Goal: Transaction & Acquisition: Book appointment/travel/reservation

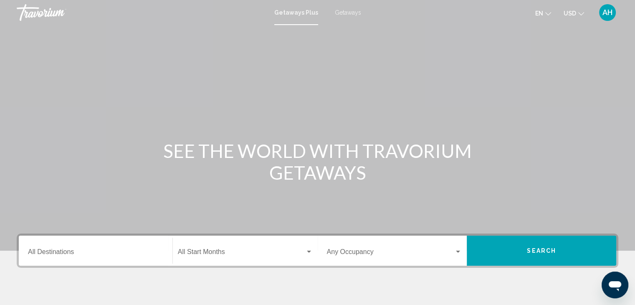
click at [68, 255] on input "Destination All Destinations" at bounding box center [95, 254] width 135 height 8
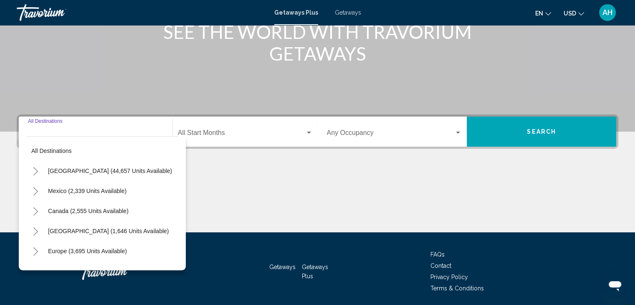
scroll to position [149, 0]
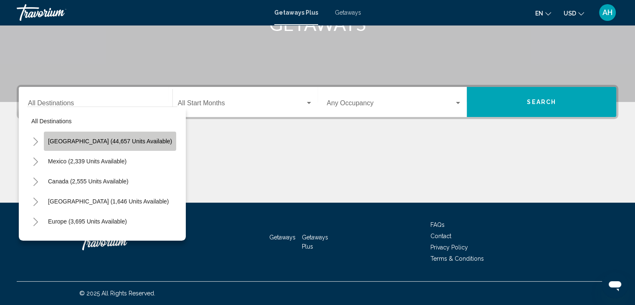
click at [133, 139] on span "[GEOGRAPHIC_DATA] (44,657 units available)" at bounding box center [110, 141] width 124 height 7
type input "**********"
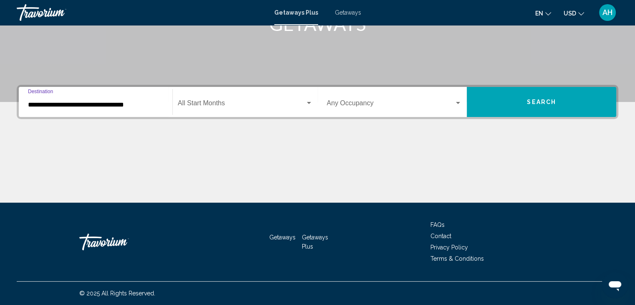
click at [346, 11] on span "Getaways" at bounding box center [348, 12] width 26 height 7
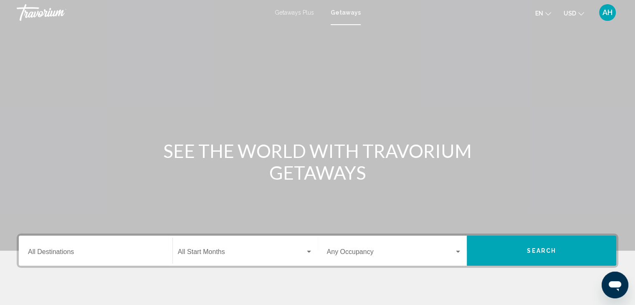
click at [99, 258] on div "Destination All Destinations" at bounding box center [95, 251] width 135 height 26
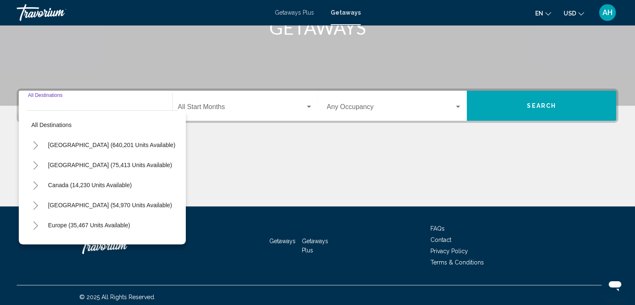
scroll to position [149, 0]
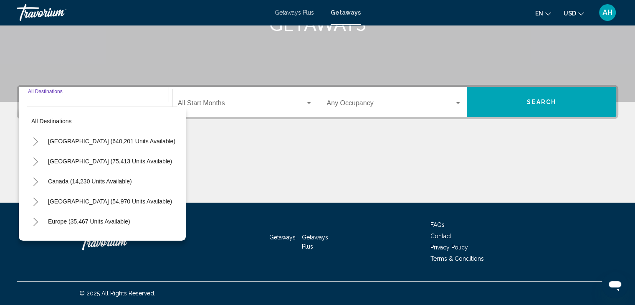
click at [99, 139] on span "[GEOGRAPHIC_DATA] (640,201 units available)" at bounding box center [111, 141] width 127 height 7
type input "**********"
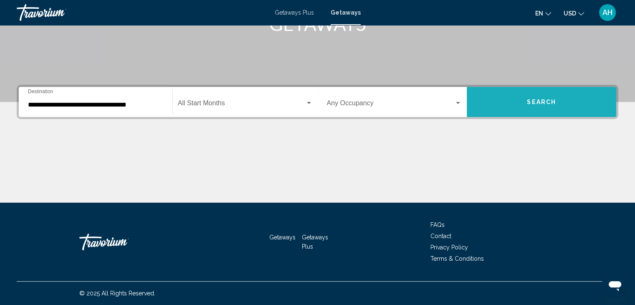
click at [536, 93] on button "Search" at bounding box center [541, 102] width 149 height 30
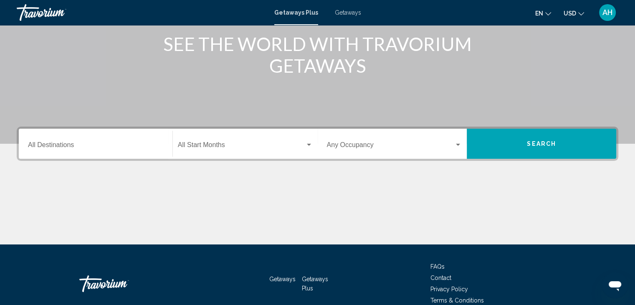
click at [140, 149] on input "Destination All Destinations" at bounding box center [95, 147] width 135 height 8
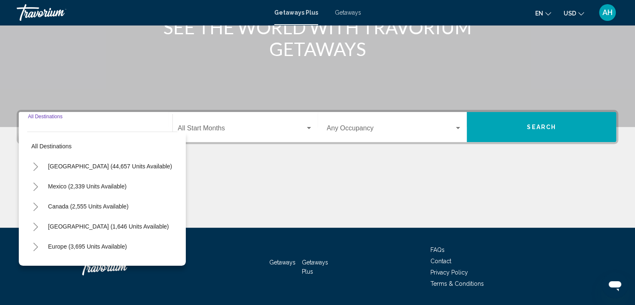
scroll to position [149, 0]
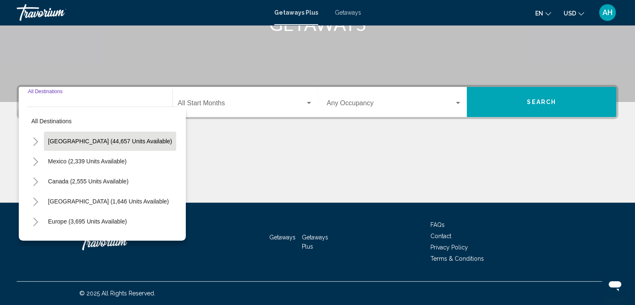
click at [115, 141] on span "[GEOGRAPHIC_DATA] (44,657 units available)" at bounding box center [110, 141] width 124 height 7
type input "**********"
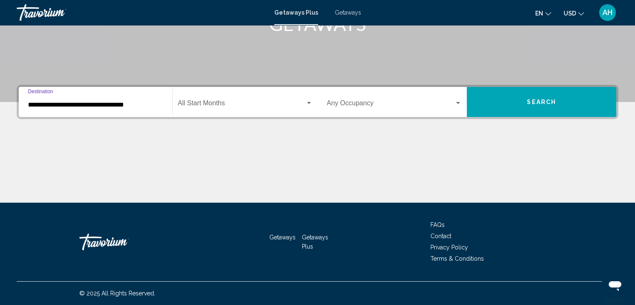
click at [588, 100] on button "Search" at bounding box center [541, 102] width 149 height 30
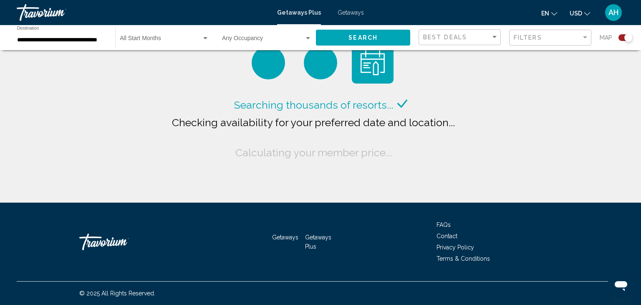
click at [180, 39] on span "Search widget" at bounding box center [161, 40] width 82 height 7
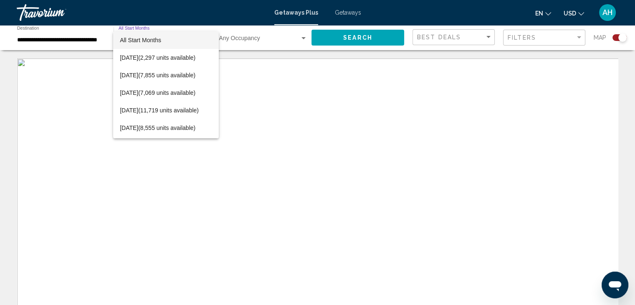
click at [198, 38] on span "All Start Months" at bounding box center [166, 40] width 92 height 18
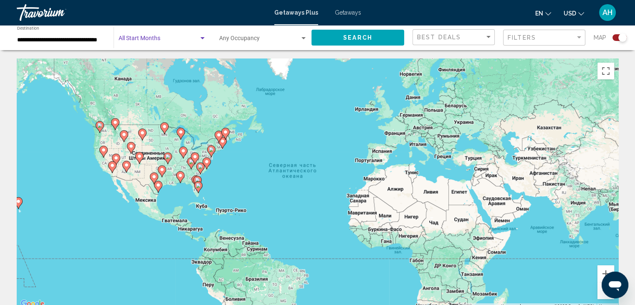
click at [363, 13] on div "Getaways Plus Getaways en English Español Français Italiano Português русский U…" at bounding box center [317, 13] width 635 height 18
click at [351, 13] on span "Getaways" at bounding box center [348, 12] width 26 height 7
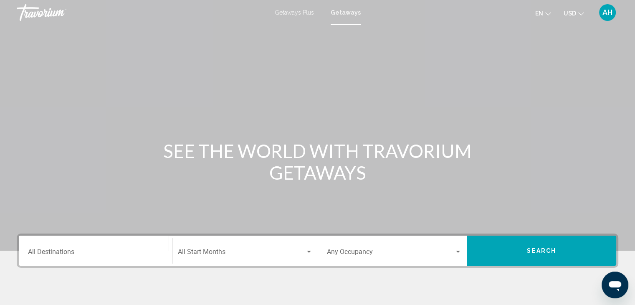
click at [124, 251] on input "Destination All Destinations" at bounding box center [95, 254] width 135 height 8
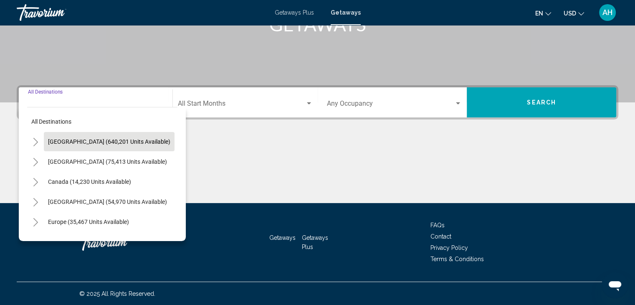
scroll to position [149, 0]
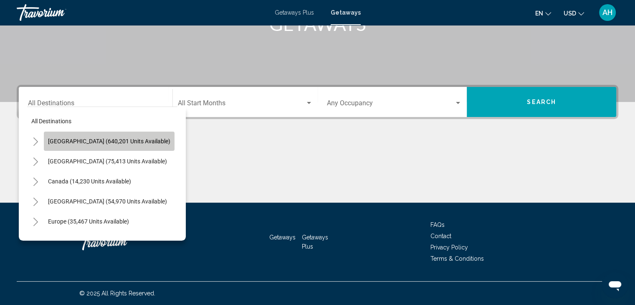
click at [126, 140] on span "[GEOGRAPHIC_DATA] (640,201 units available)" at bounding box center [109, 141] width 122 height 7
type input "**********"
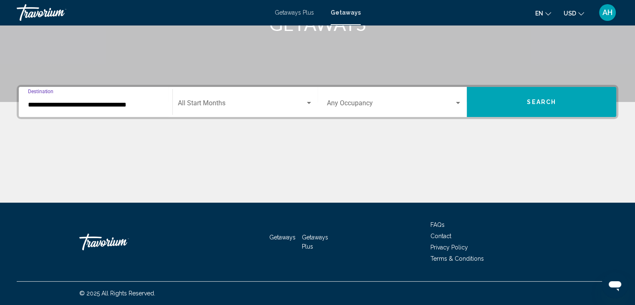
click at [533, 99] on span "Search" at bounding box center [541, 102] width 29 height 7
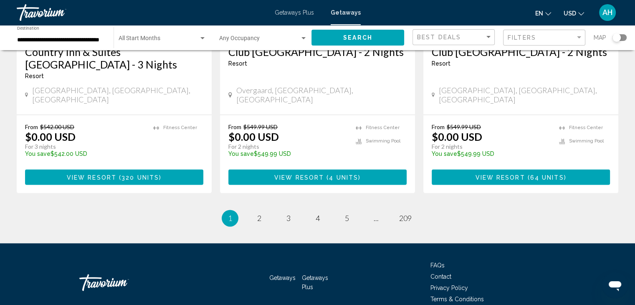
scroll to position [1105, 0]
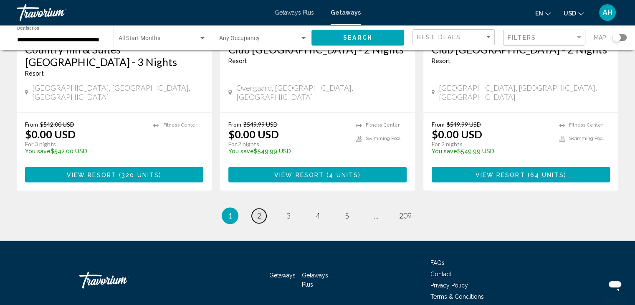
click at [256, 208] on link "page 2" at bounding box center [259, 215] width 15 height 15
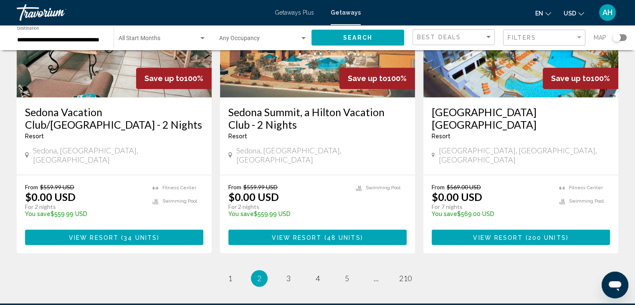
scroll to position [1051, 0]
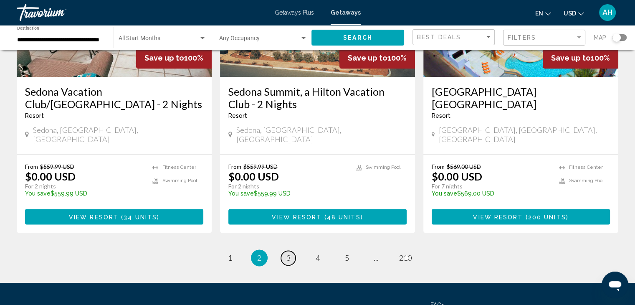
click at [291, 250] on link "page 3" at bounding box center [288, 257] width 15 height 15
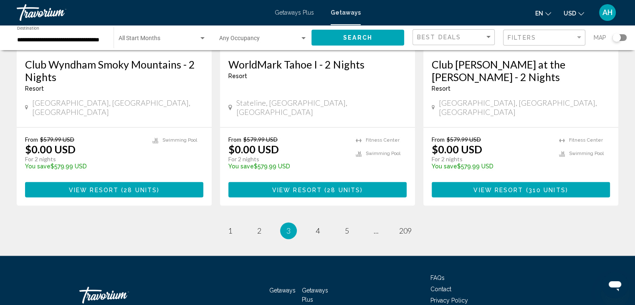
scroll to position [1105, 0]
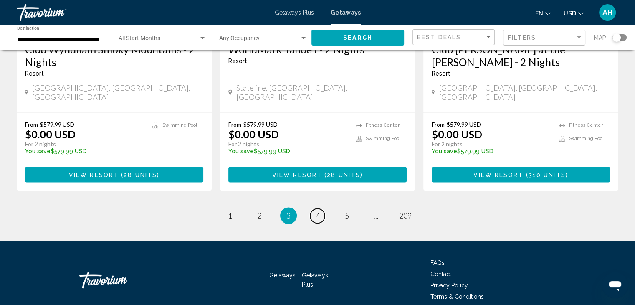
click at [316, 211] on span "4" at bounding box center [318, 215] width 4 height 9
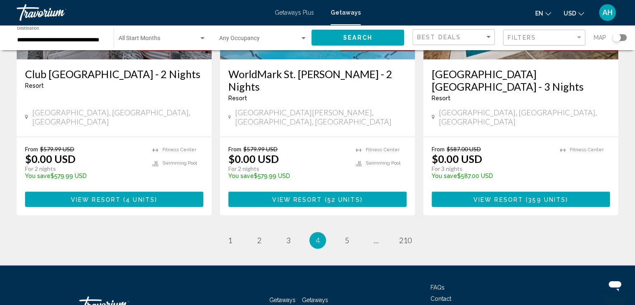
scroll to position [1085, 0]
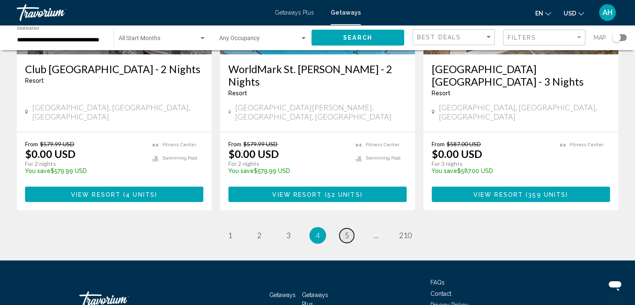
click at [351, 228] on link "page 5" at bounding box center [346, 235] width 15 height 15
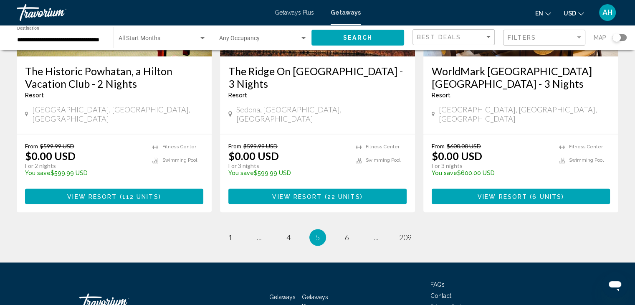
scroll to position [1085, 0]
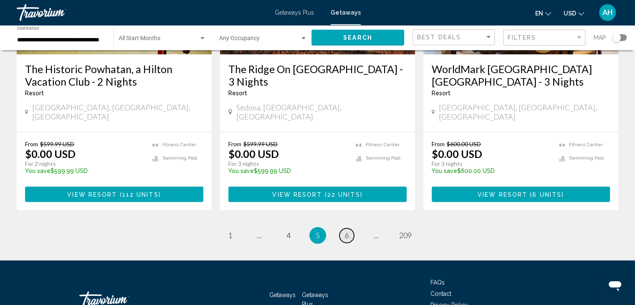
click at [349, 230] on span "6" at bounding box center [347, 234] width 4 height 9
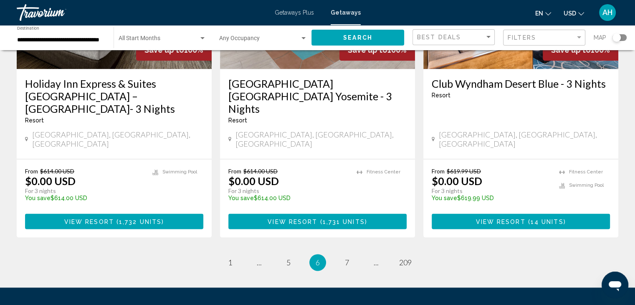
scroll to position [1085, 0]
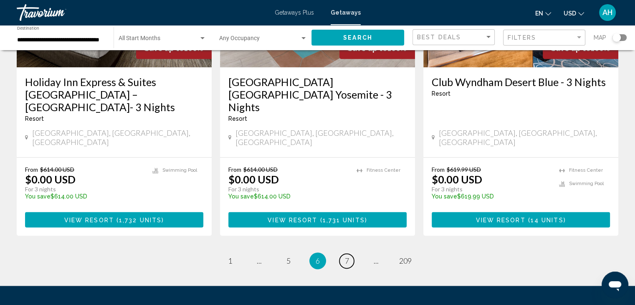
click at [348, 256] on span "7" at bounding box center [347, 260] width 4 height 9
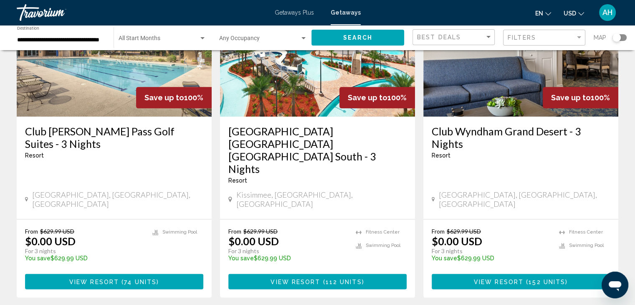
scroll to position [1002, 0]
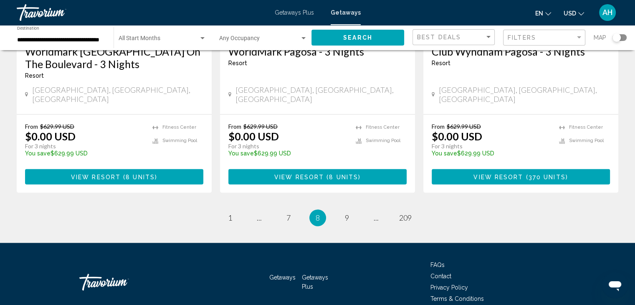
scroll to position [1105, 0]
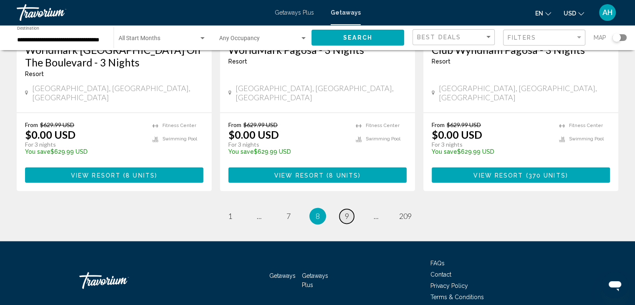
click at [348, 211] on span "9" at bounding box center [347, 215] width 4 height 9
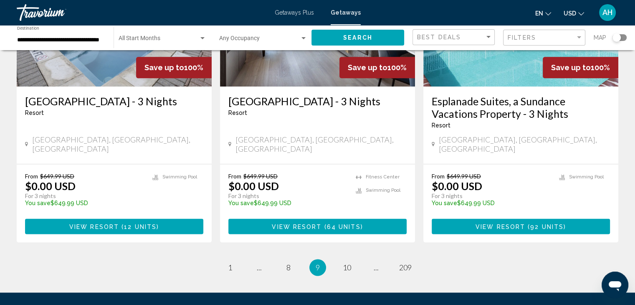
scroll to position [1105, 0]
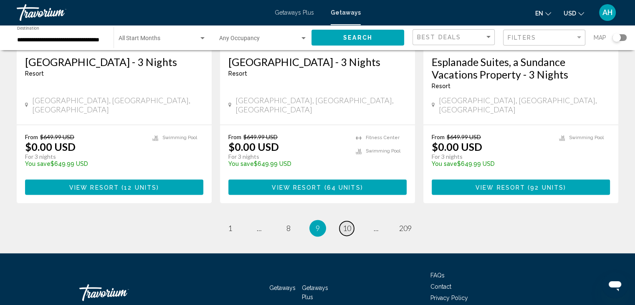
click at [349, 221] on link "page 10" at bounding box center [346, 228] width 15 height 15
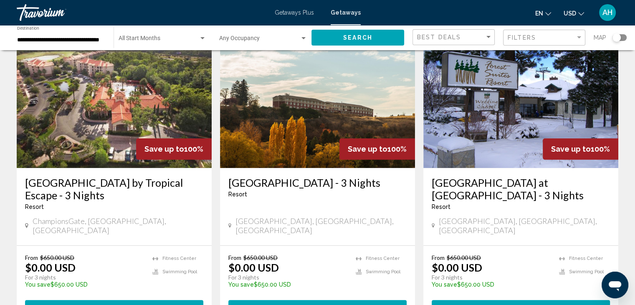
scroll to position [668, 0]
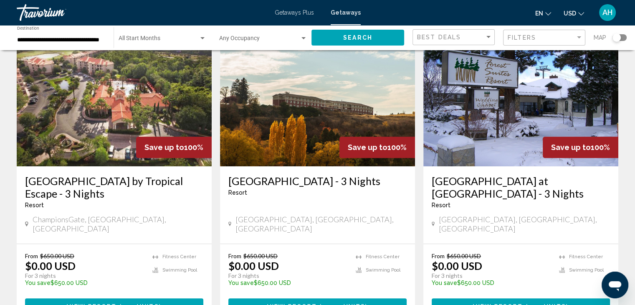
click at [520, 174] on h3 "[GEOGRAPHIC_DATA] at [GEOGRAPHIC_DATA] - 3 Nights" at bounding box center [521, 186] width 178 height 25
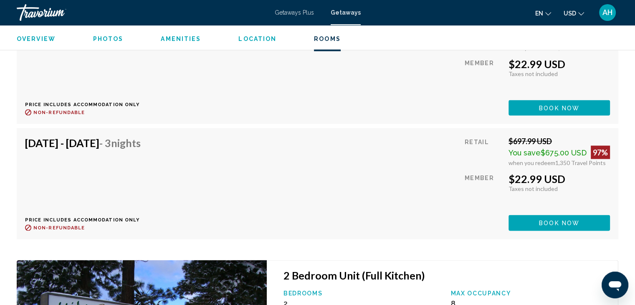
scroll to position [7909, 0]
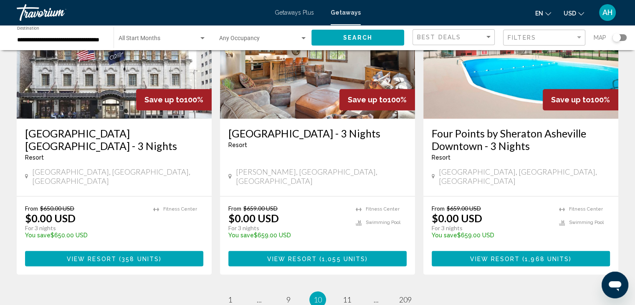
scroll to position [1022, 0]
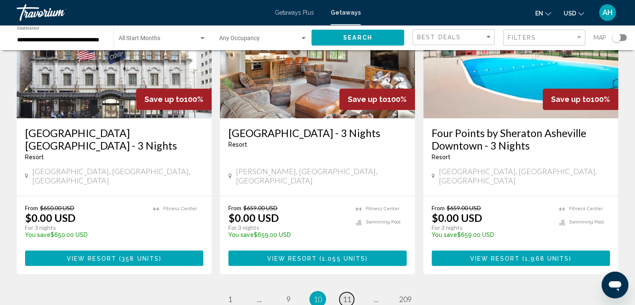
click at [349, 294] on span "11" at bounding box center [347, 298] width 8 height 9
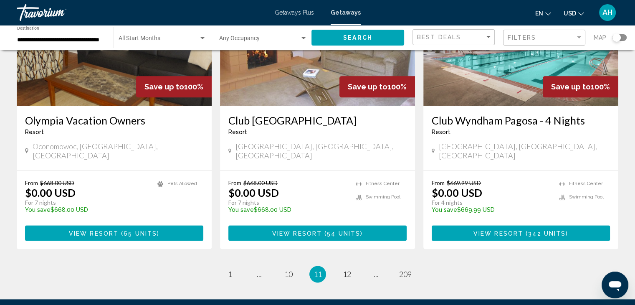
scroll to position [1105, 0]
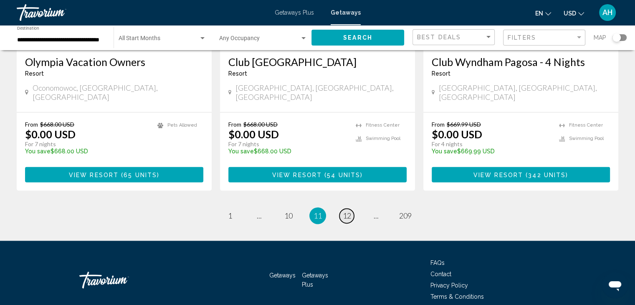
click at [345, 211] on span "12" at bounding box center [347, 215] width 8 height 9
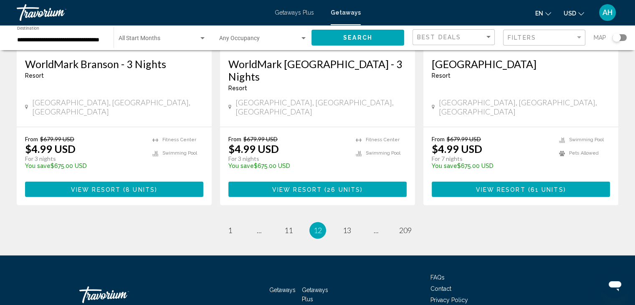
scroll to position [1105, 0]
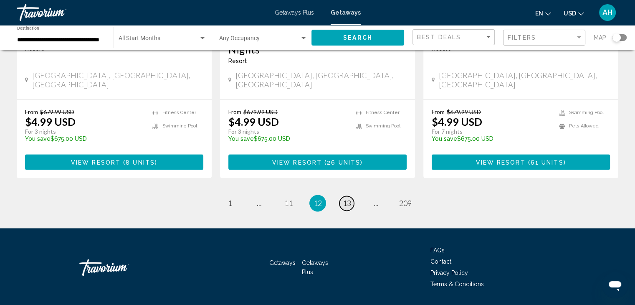
click at [349, 198] on span "13" at bounding box center [347, 202] width 8 height 9
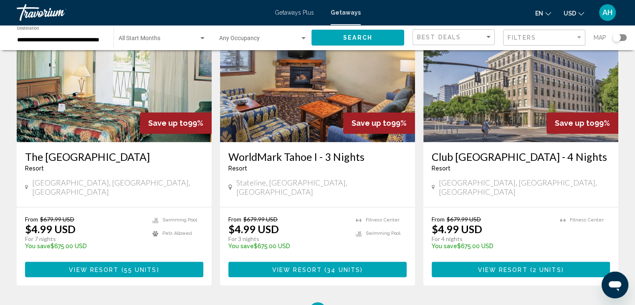
scroll to position [1022, 0]
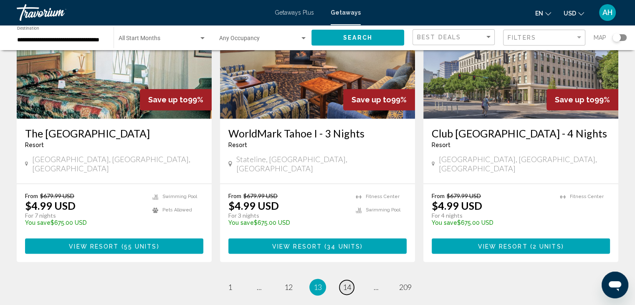
click at [347, 282] on span "14" at bounding box center [347, 286] width 8 height 9
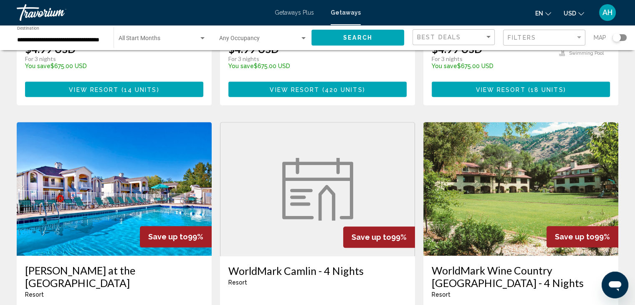
scroll to position [835, 0]
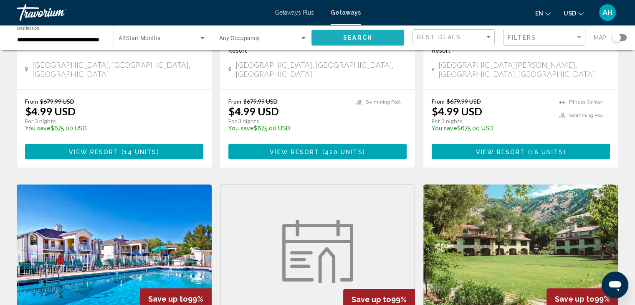
click at [380, 37] on button "Search" at bounding box center [357, 37] width 93 height 15
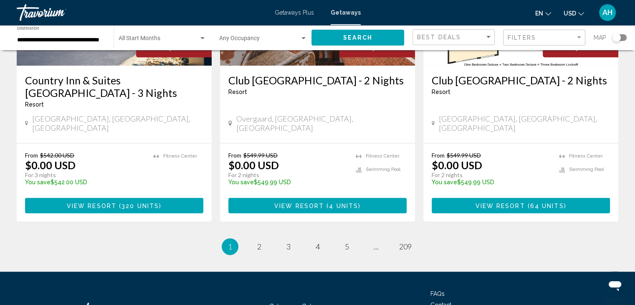
scroll to position [1105, 0]
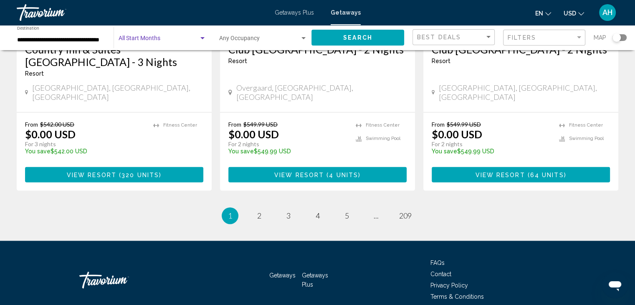
click at [202, 37] on div "Search widget" at bounding box center [202, 38] width 4 height 2
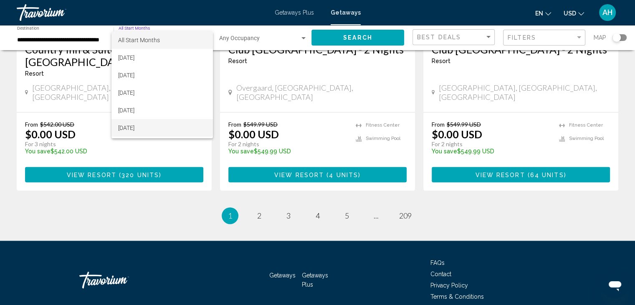
click at [185, 127] on span "[DATE]" at bounding box center [162, 128] width 88 height 18
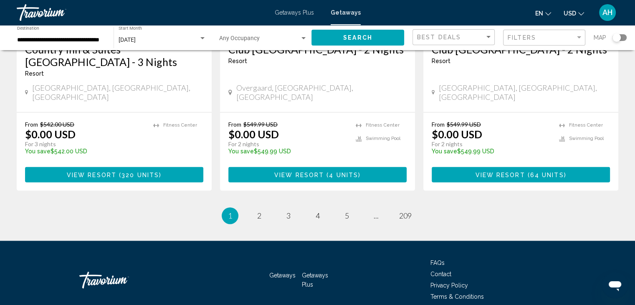
click at [288, 35] on div "Occupancy Any Occupancy" at bounding box center [263, 37] width 88 height 23
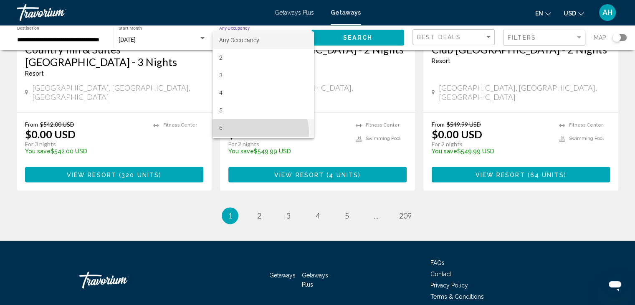
click at [256, 132] on span "6" at bounding box center [263, 128] width 88 height 18
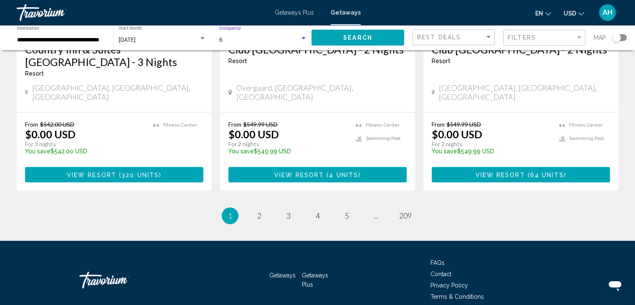
click at [474, 33] on div "Best Deals" at bounding box center [454, 37] width 75 height 15
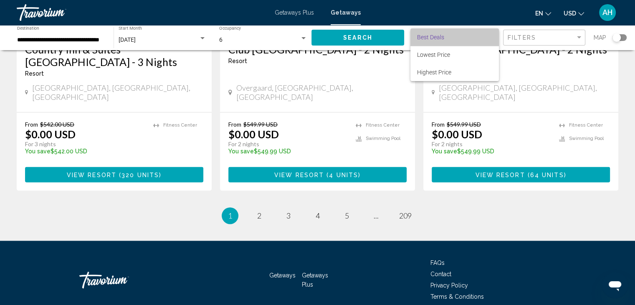
click at [473, 34] on span "Best Deals" at bounding box center [454, 37] width 75 height 18
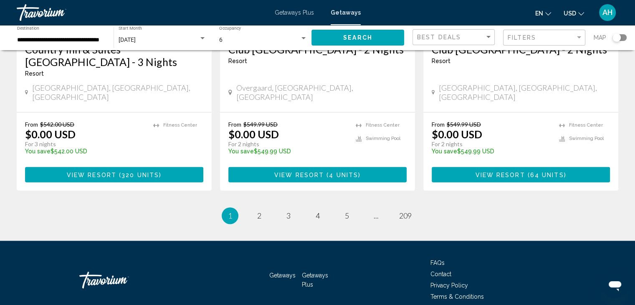
click at [545, 33] on div "Filters" at bounding box center [545, 37] width 75 height 15
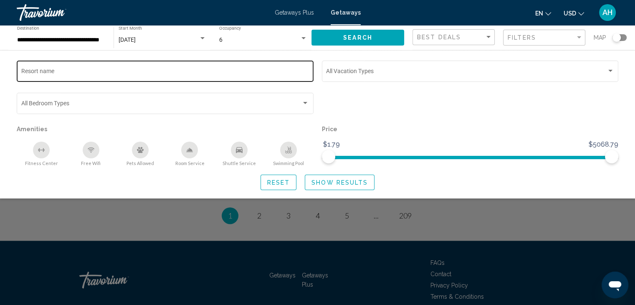
click at [203, 75] on input "Resort name" at bounding box center [165, 72] width 288 height 7
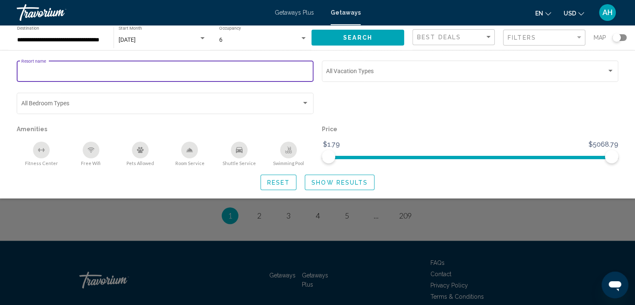
type input "*"
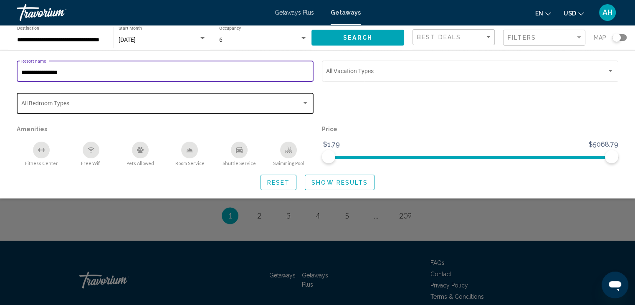
type input "**********"
click at [302, 105] on div "Search widget" at bounding box center [305, 103] width 8 height 7
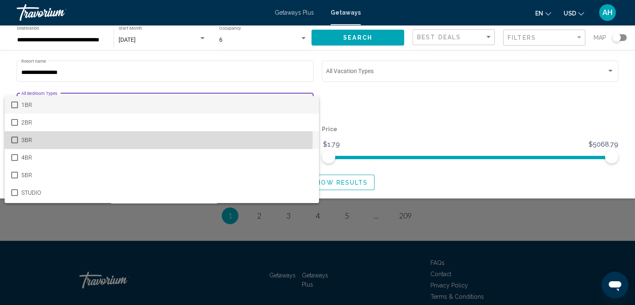
click at [40, 139] on span "3BR" at bounding box center [166, 140] width 291 height 18
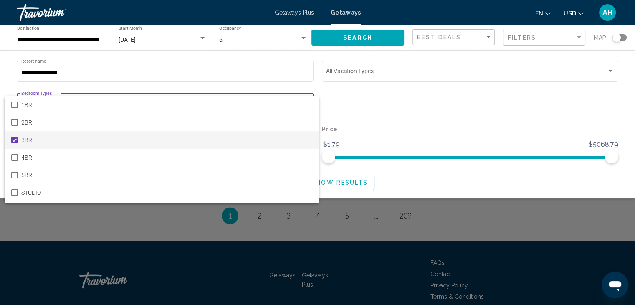
click at [202, 39] on div at bounding box center [317, 152] width 635 height 305
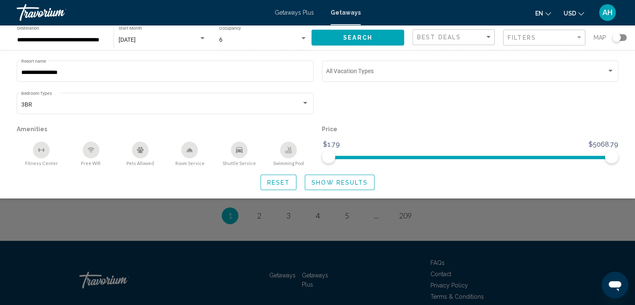
click at [197, 38] on div "[DATE]" at bounding box center [159, 40] width 80 height 7
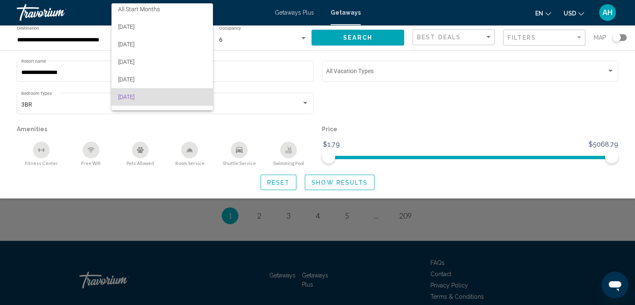
scroll to position [0, 0]
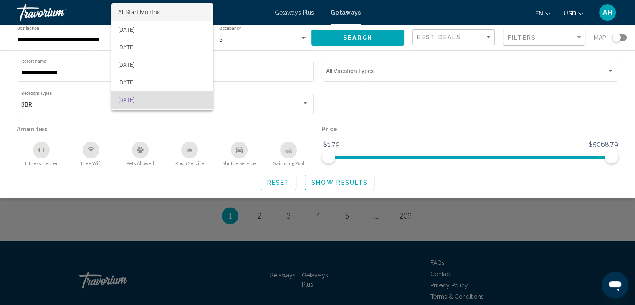
click at [161, 15] on span "All Start Months" at bounding box center [162, 12] width 88 height 18
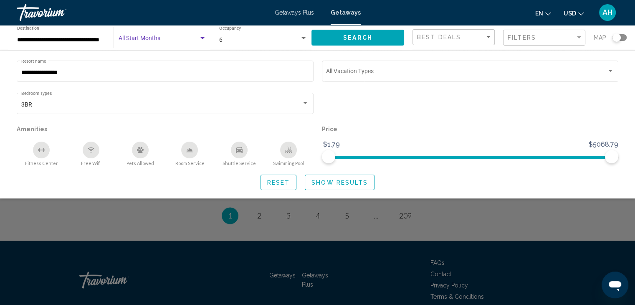
click at [361, 37] on span "Search" at bounding box center [357, 38] width 29 height 7
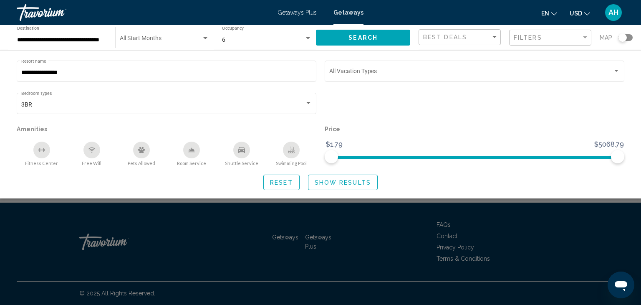
click at [347, 181] on span "Show Results" at bounding box center [343, 182] width 56 height 7
click at [358, 180] on span "Show Results" at bounding box center [343, 182] width 56 height 7
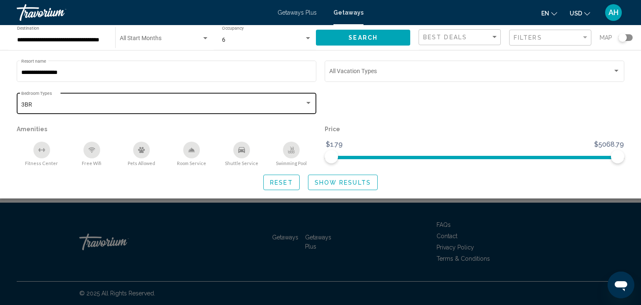
click at [298, 107] on div "3BR" at bounding box center [162, 104] width 283 height 7
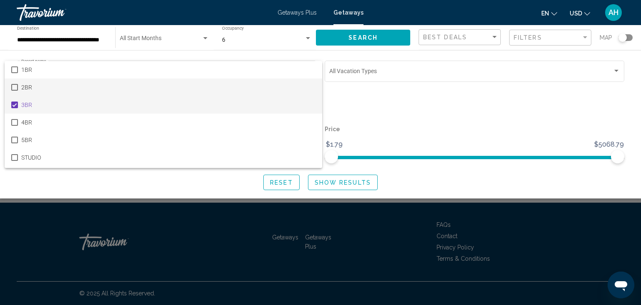
click at [13, 88] on mat-pseudo-checkbox at bounding box center [14, 87] width 7 height 7
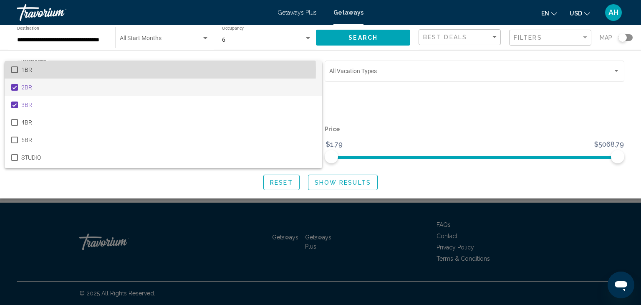
click at [15, 69] on mat-pseudo-checkbox at bounding box center [14, 69] width 7 height 7
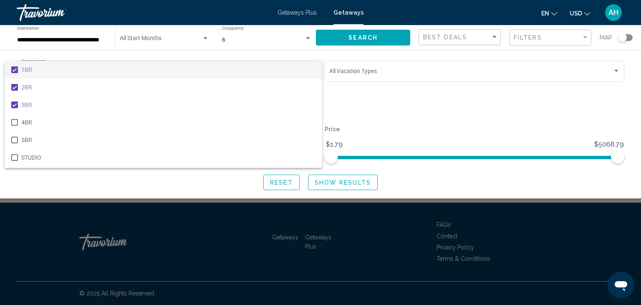
click at [395, 102] on div at bounding box center [320, 152] width 641 height 305
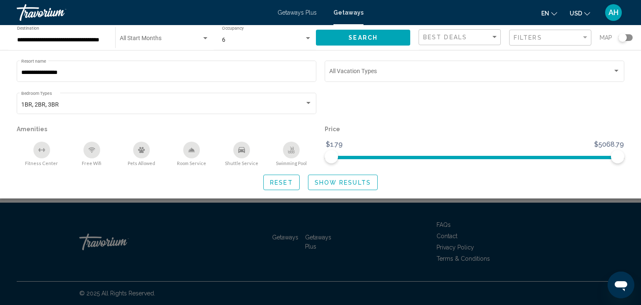
click at [339, 180] on span "Show Results" at bounding box center [343, 182] width 56 height 7
click at [339, 179] on span "Show Results" at bounding box center [343, 182] width 56 height 7
click at [397, 34] on button "Search" at bounding box center [363, 37] width 94 height 15
click at [310, 33] on div "6 Occupancy Any Occupancy" at bounding box center [267, 37] width 90 height 23
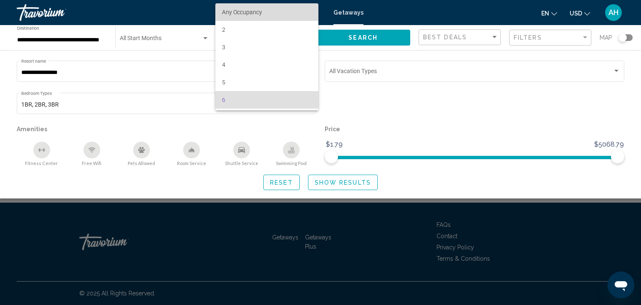
click at [275, 10] on span "Any Occupancy" at bounding box center [267, 12] width 90 height 18
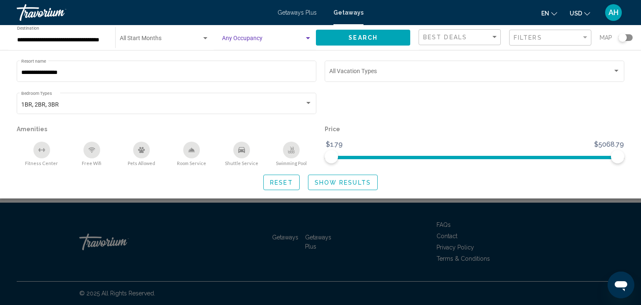
click at [350, 186] on button "Show Results" at bounding box center [343, 181] width 70 height 15
click at [346, 184] on span "Show Results" at bounding box center [343, 182] width 56 height 7
drag, startPoint x: 346, startPoint y: 184, endPoint x: 327, endPoint y: 184, distance: 18.8
click at [327, 184] on span "Show Results" at bounding box center [343, 182] width 56 height 7
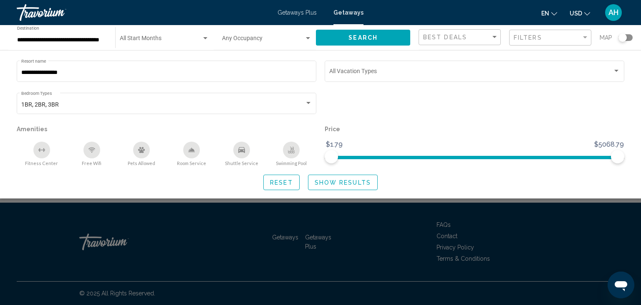
click at [291, 183] on span "Reset" at bounding box center [281, 182] width 23 height 7
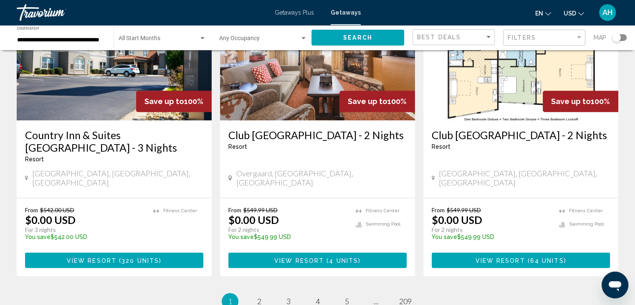
scroll to position [1105, 0]
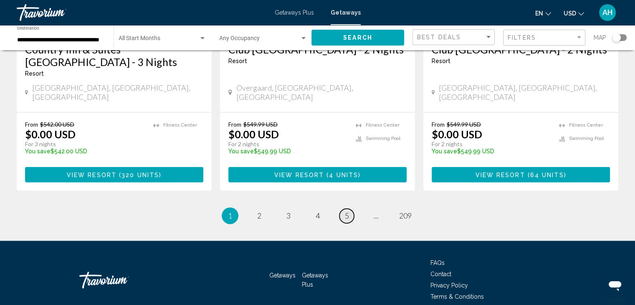
click at [348, 211] on span "5" at bounding box center [347, 215] width 4 height 9
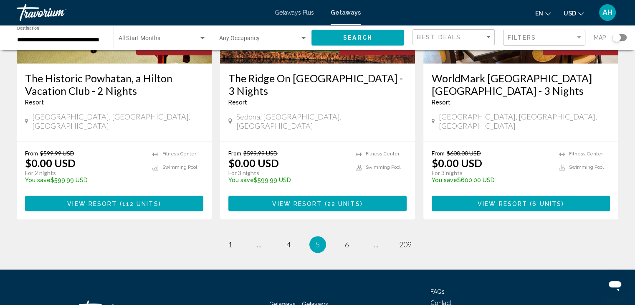
scroll to position [1085, 0]
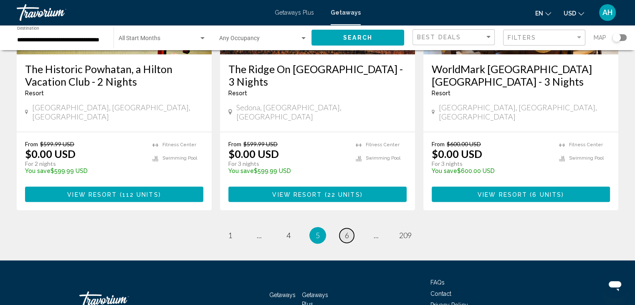
click at [348, 230] on span "6" at bounding box center [347, 234] width 4 height 9
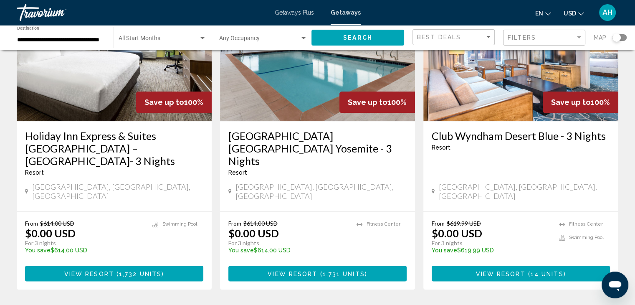
scroll to position [1105, 0]
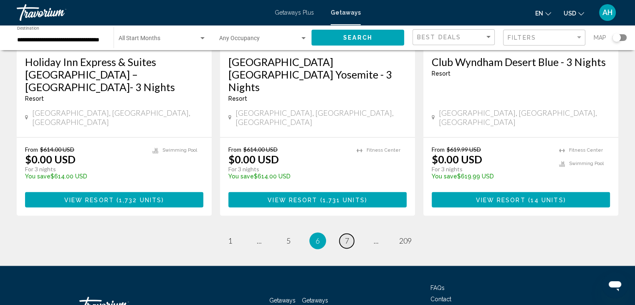
click at [347, 236] on span "7" at bounding box center [347, 240] width 4 height 9
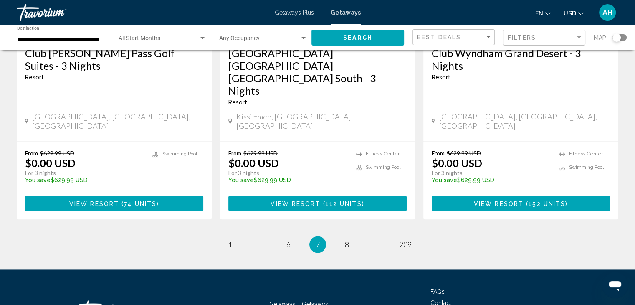
scroll to position [1080, 0]
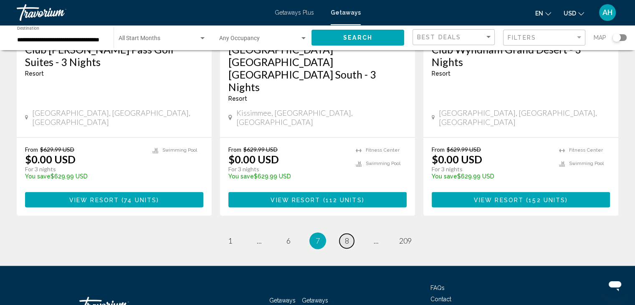
click at [347, 236] on span "8" at bounding box center [347, 240] width 4 height 9
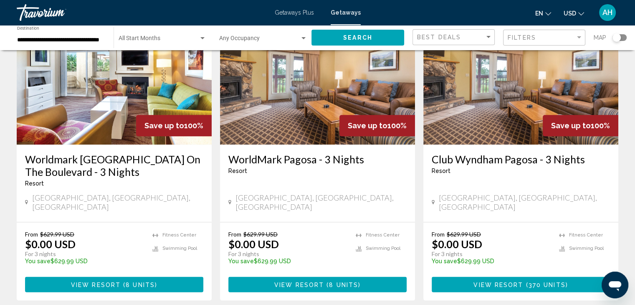
scroll to position [1105, 0]
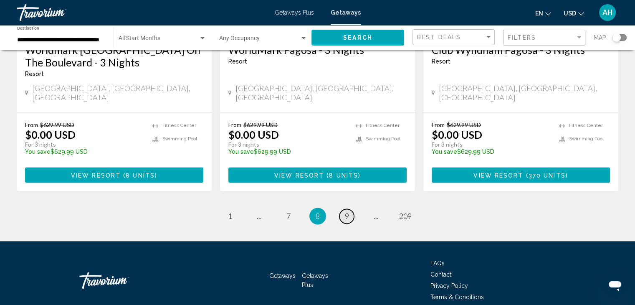
click at [345, 211] on span "9" at bounding box center [347, 215] width 4 height 9
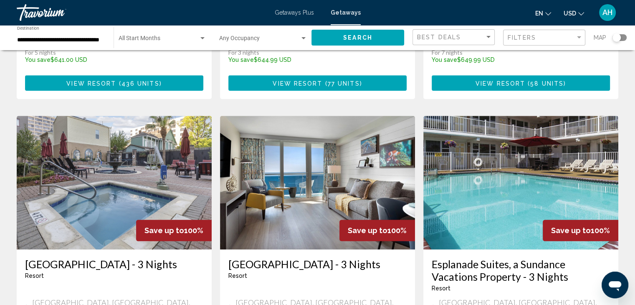
scroll to position [1105, 0]
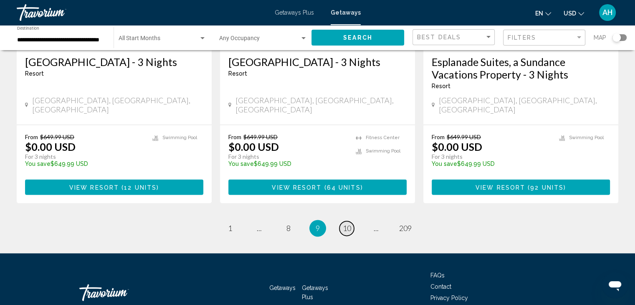
click at [348, 223] on span "10" at bounding box center [347, 227] width 8 height 9
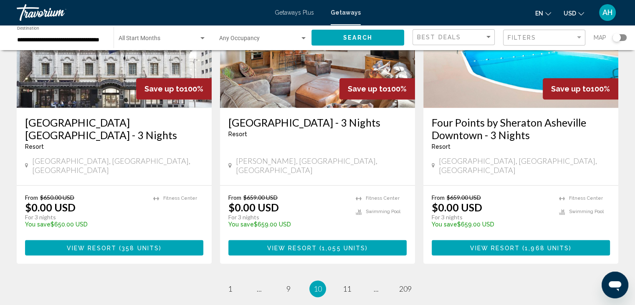
scroll to position [1105, 0]
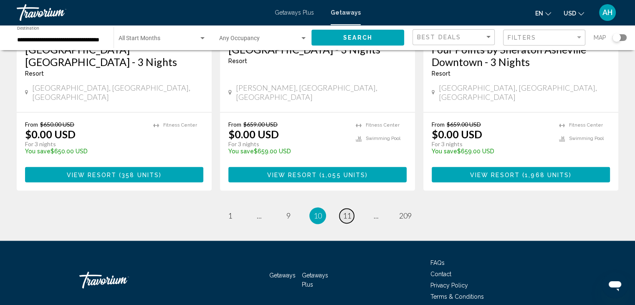
click at [346, 208] on link "page 11" at bounding box center [346, 215] width 15 height 15
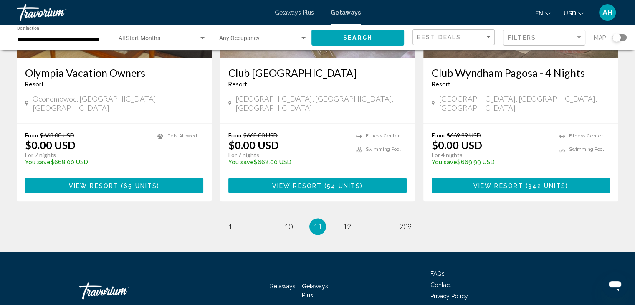
scroll to position [1105, 0]
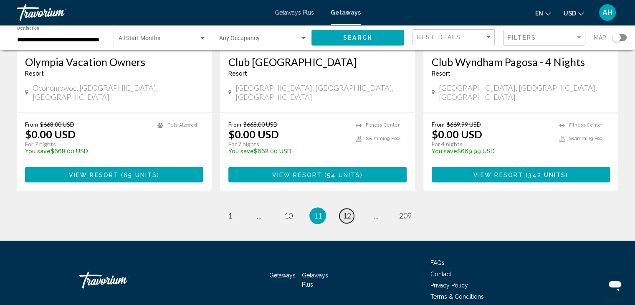
click at [349, 211] on span "12" at bounding box center [347, 215] width 8 height 9
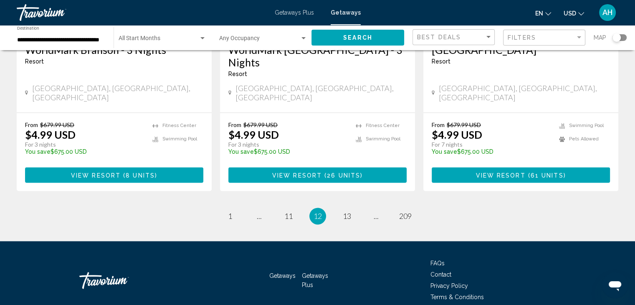
scroll to position [1105, 0]
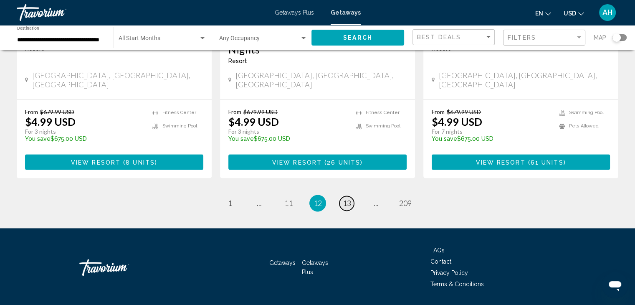
click at [349, 198] on span "13" at bounding box center [347, 202] width 8 height 9
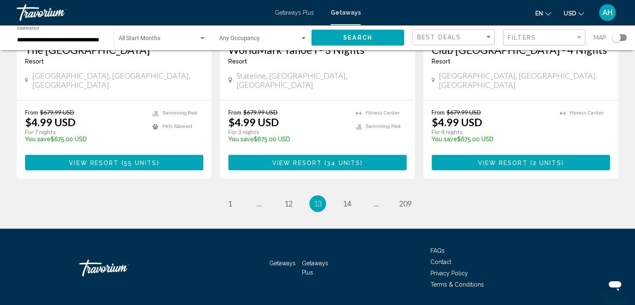
scroll to position [1105, 0]
click at [349, 199] on span "14" at bounding box center [347, 203] width 8 height 9
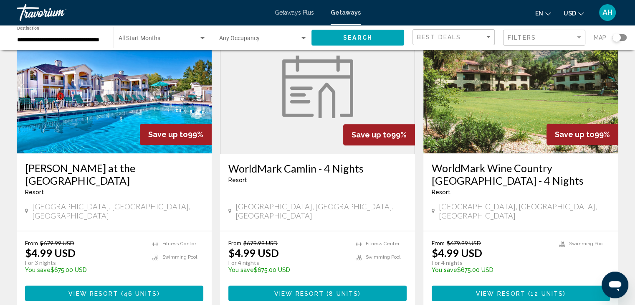
scroll to position [1002, 0]
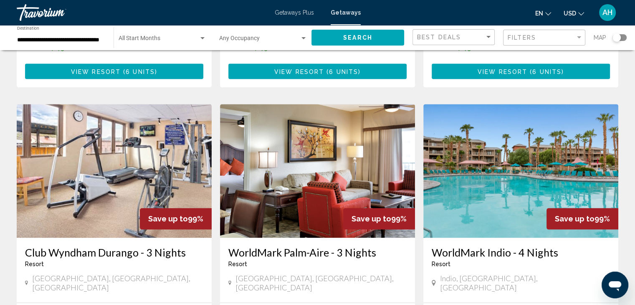
scroll to position [918, 0]
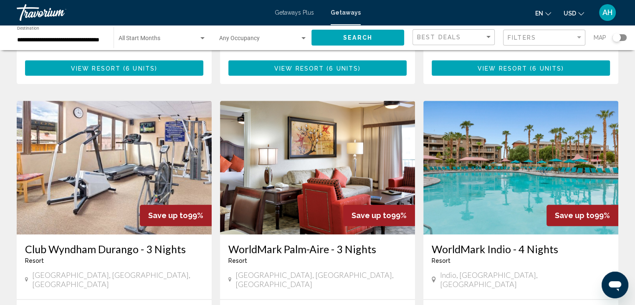
click at [489, 243] on h3 "WorldMark Indio - 4 Nights" at bounding box center [521, 249] width 178 height 13
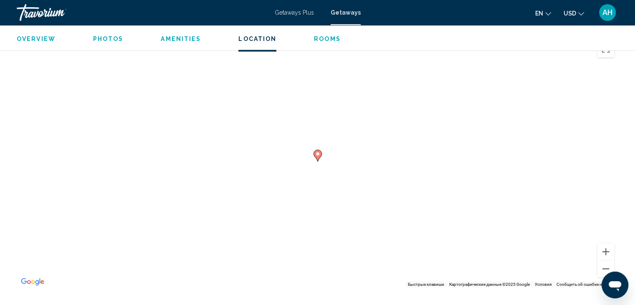
scroll to position [1436, 0]
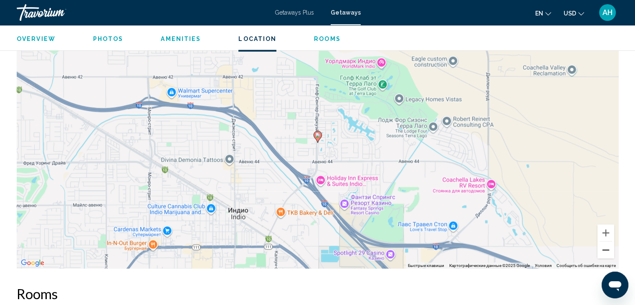
click at [605, 252] on button "Уменьшить" at bounding box center [605, 249] width 17 height 17
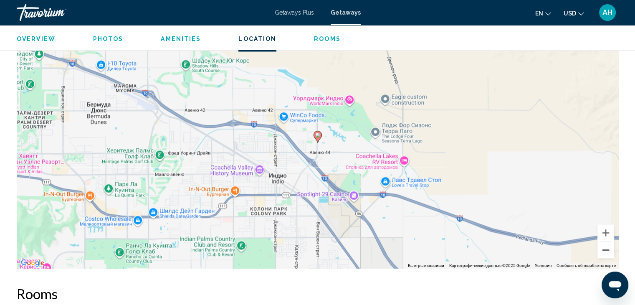
click at [605, 252] on button "Уменьшить" at bounding box center [605, 249] width 17 height 17
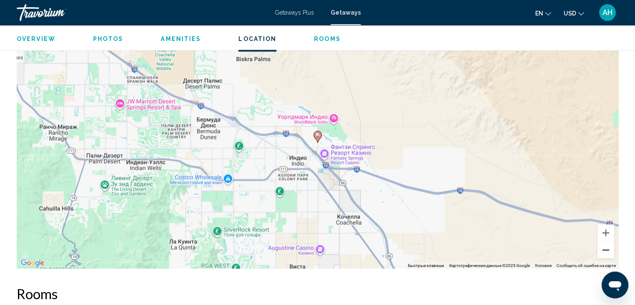
click at [605, 252] on button "Уменьшить" at bounding box center [605, 249] width 17 height 17
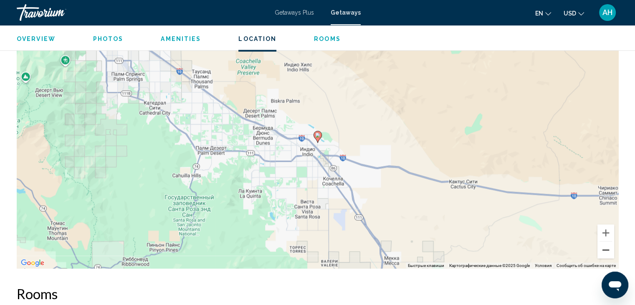
click at [605, 252] on button "Уменьшить" at bounding box center [605, 249] width 17 height 17
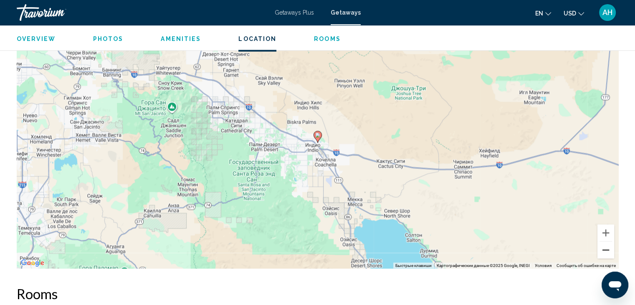
click at [605, 252] on button "Уменьшить" at bounding box center [605, 249] width 17 height 17
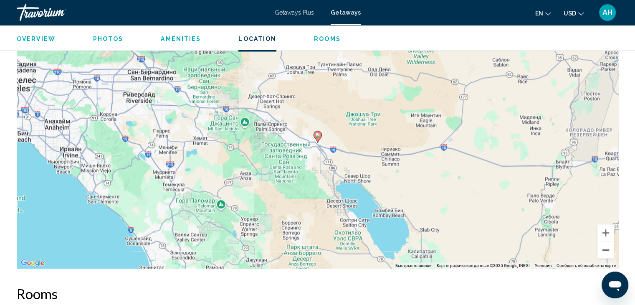
click at [605, 252] on button "Уменьшить" at bounding box center [605, 249] width 17 height 17
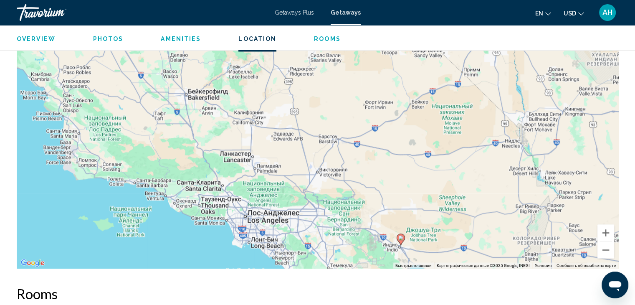
drag, startPoint x: 377, startPoint y: 127, endPoint x: 461, endPoint y: 231, distance: 133.0
click at [461, 231] on div "Чтобы активировать перетаскивание с помощью клавиатуры, нажмите Alt + Ввод. Пос…" at bounding box center [317, 143] width 601 height 250
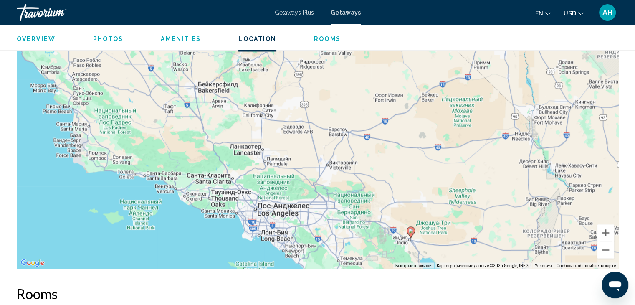
drag, startPoint x: 222, startPoint y: 121, endPoint x: 233, endPoint y: 114, distance: 12.5
click at [233, 114] on div "Чтобы активировать перетаскивание с помощью клавиатуры, нажмите Alt + Ввод. Пос…" at bounding box center [317, 143] width 601 height 250
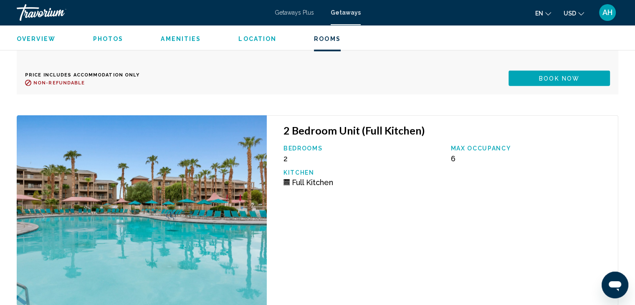
scroll to position [2187, 0]
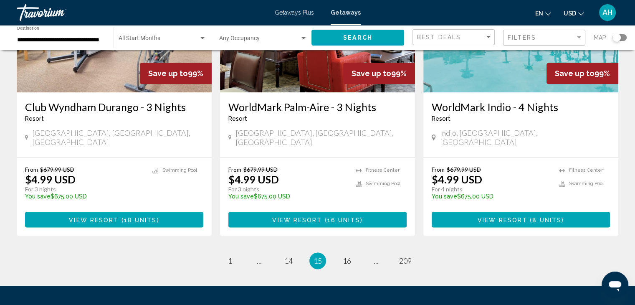
scroll to position [1085, 0]
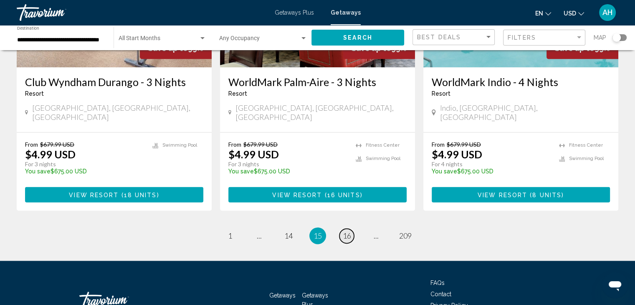
click at [349, 231] on span "16" at bounding box center [347, 235] width 8 height 9
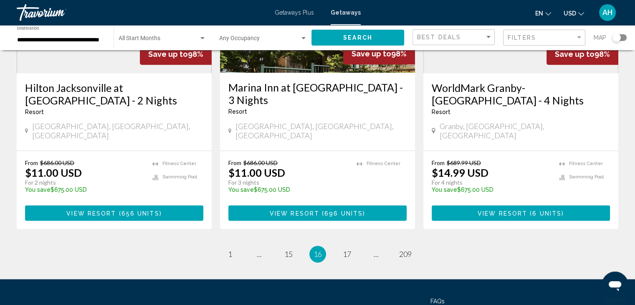
scroll to position [1093, 0]
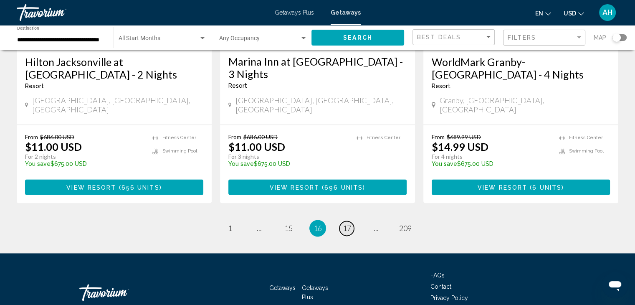
click at [349, 223] on span "17" at bounding box center [347, 227] width 8 height 9
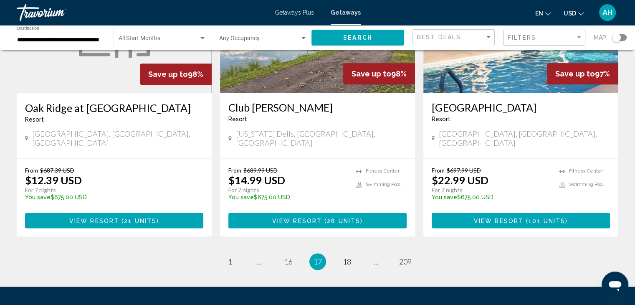
scroll to position [1093, 0]
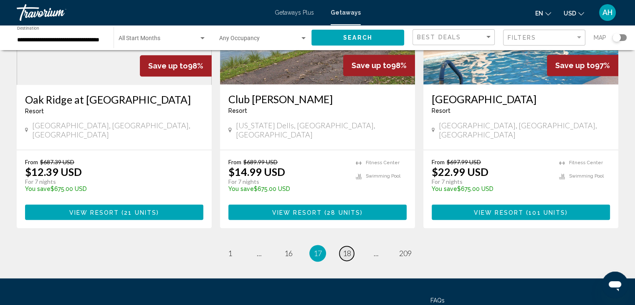
click at [345, 248] on span "18" at bounding box center [347, 252] width 8 height 9
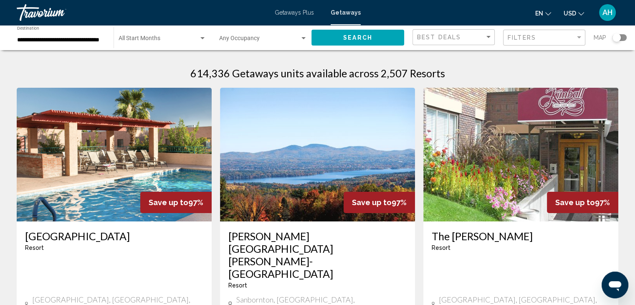
click at [571, 32] on div "Filters" at bounding box center [545, 37] width 75 height 15
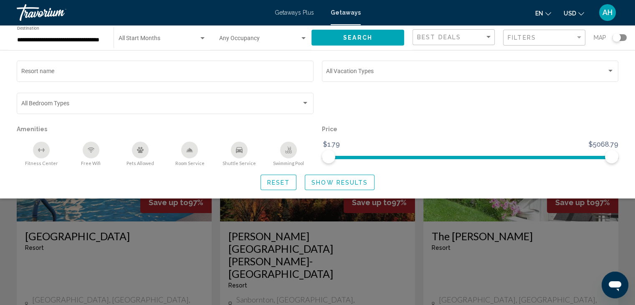
click at [397, 10] on div "en English Español Français Italiano Português русский USD USD ($) MXN (Mex$) C…" at bounding box center [494, 13] width 250 height 18
click at [405, 245] on div "Search widget" at bounding box center [317, 214] width 635 height 179
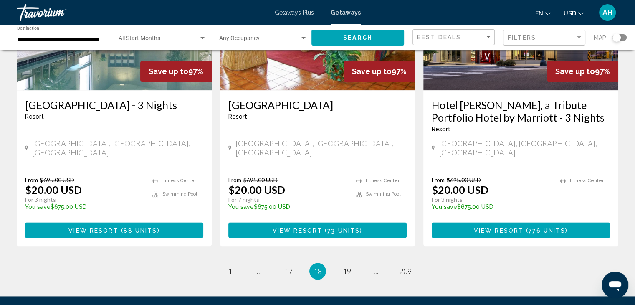
scroll to position [1080, 0]
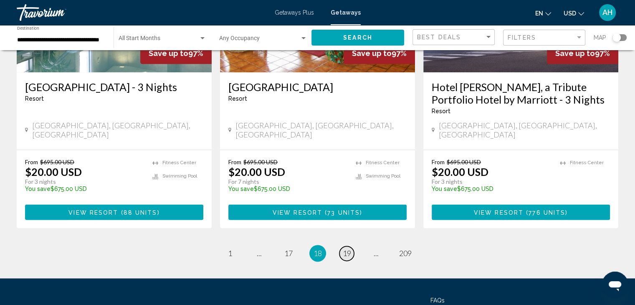
click at [347, 248] on span "19" at bounding box center [347, 252] width 8 height 9
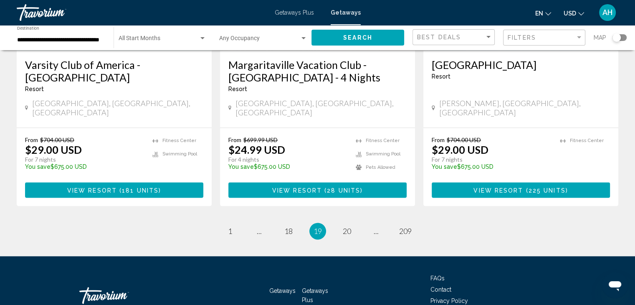
scroll to position [1092, 0]
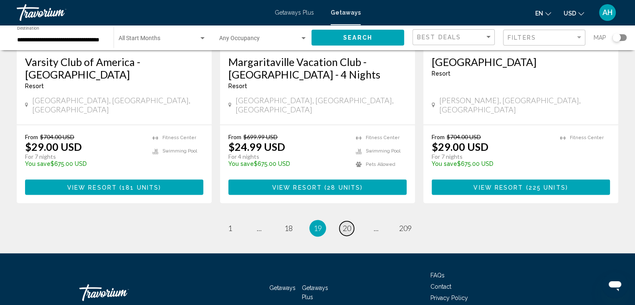
click at [349, 223] on span "20" at bounding box center [347, 227] width 8 height 9
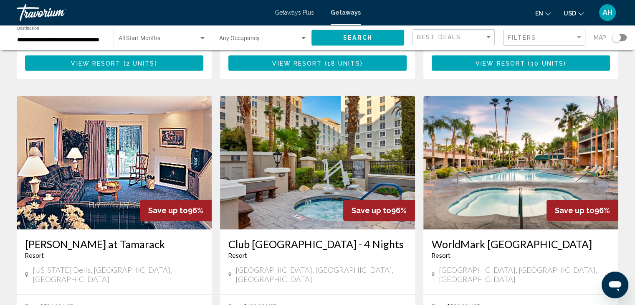
scroll to position [877, 0]
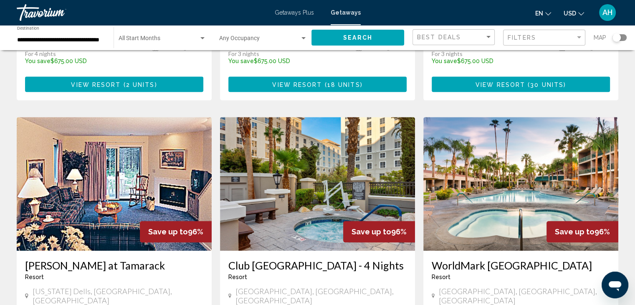
click at [510, 129] on img "Main content" at bounding box center [520, 184] width 195 height 134
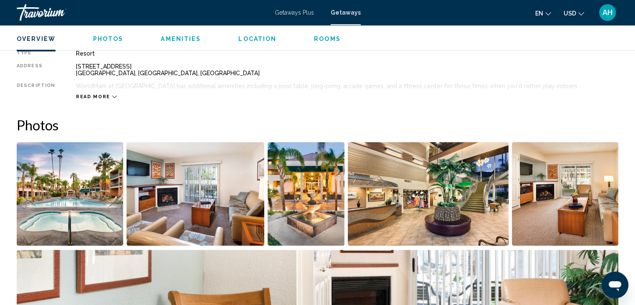
scroll to position [292, 0]
click at [80, 191] on img "Open full-screen image slider" at bounding box center [70, 194] width 106 height 104
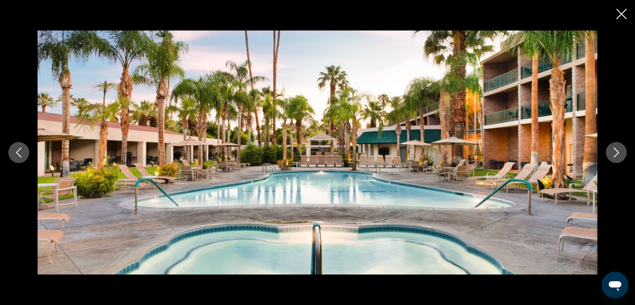
click at [616, 152] on icon "Next image" at bounding box center [616, 152] width 10 height 10
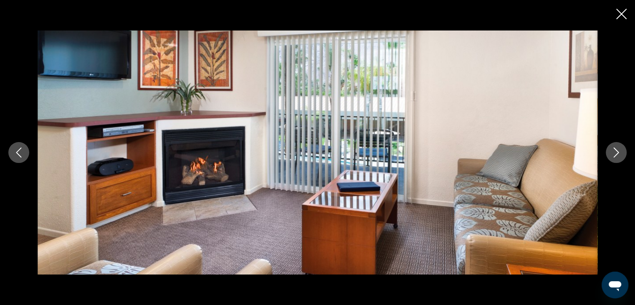
click at [616, 152] on icon "Next image" at bounding box center [616, 152] width 10 height 10
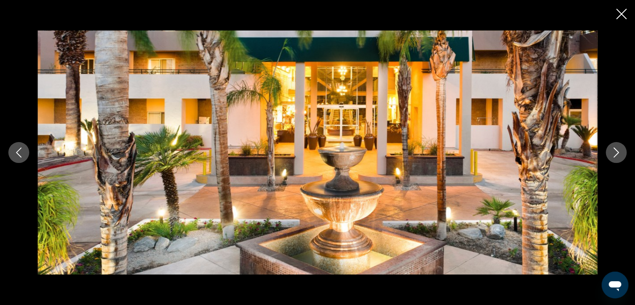
click at [616, 152] on icon "Next image" at bounding box center [616, 152] width 10 height 10
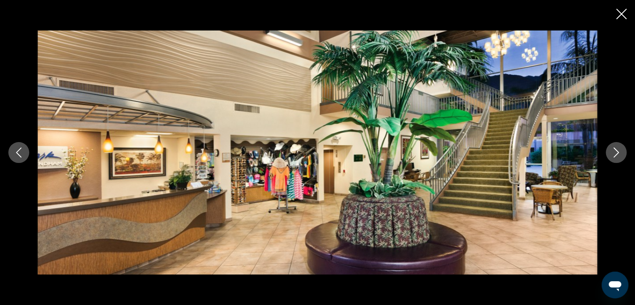
click at [616, 152] on icon "Next image" at bounding box center [616, 152] width 10 height 10
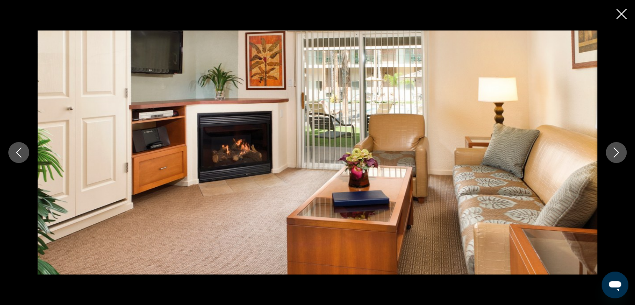
click at [616, 152] on icon "Next image" at bounding box center [616, 152] width 10 height 10
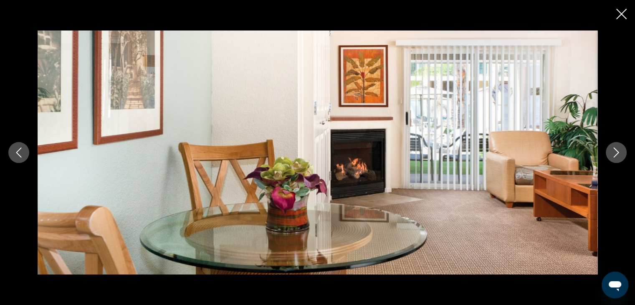
click at [616, 152] on icon "Next image" at bounding box center [616, 152] width 10 height 10
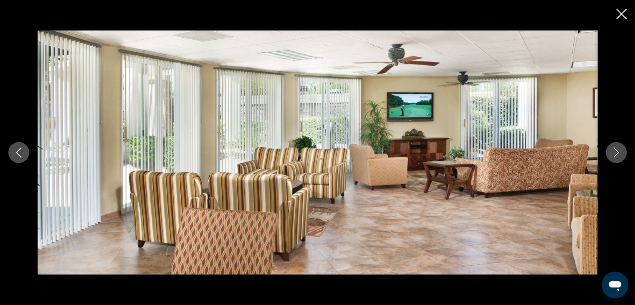
click at [616, 152] on icon "Next image" at bounding box center [616, 152] width 10 height 10
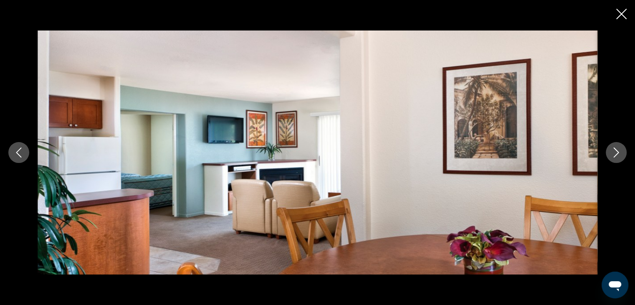
click at [616, 152] on icon "Next image" at bounding box center [616, 152] width 10 height 10
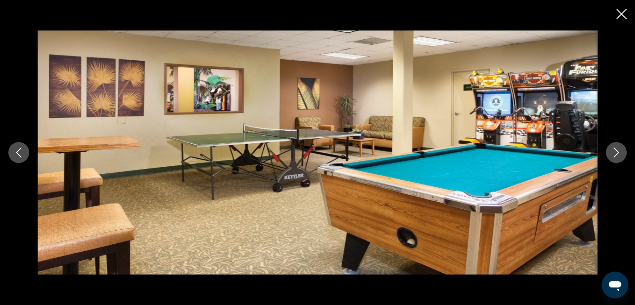
click at [616, 152] on icon "Next image" at bounding box center [616, 152] width 10 height 10
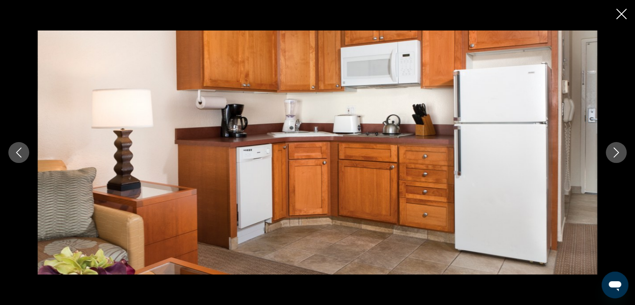
click at [616, 152] on icon "Next image" at bounding box center [616, 152] width 10 height 10
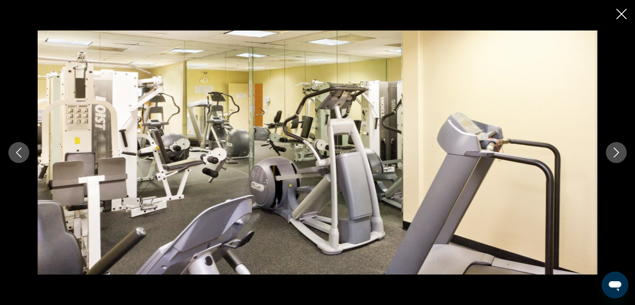
click at [616, 152] on icon "Next image" at bounding box center [616, 152] width 10 height 10
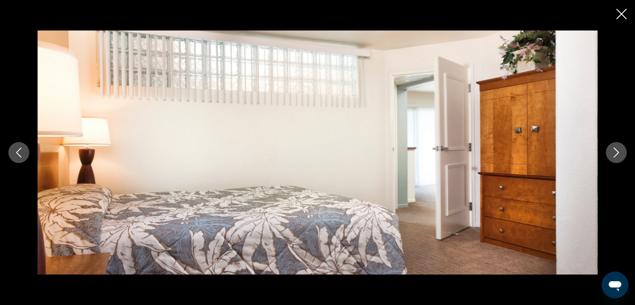
click at [616, 152] on icon "Next image" at bounding box center [616, 152] width 10 height 10
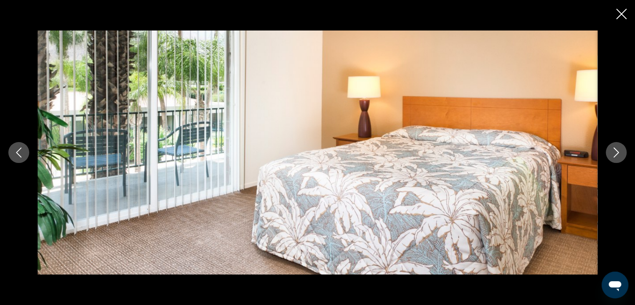
click at [616, 152] on icon "Next image" at bounding box center [616, 152] width 10 height 10
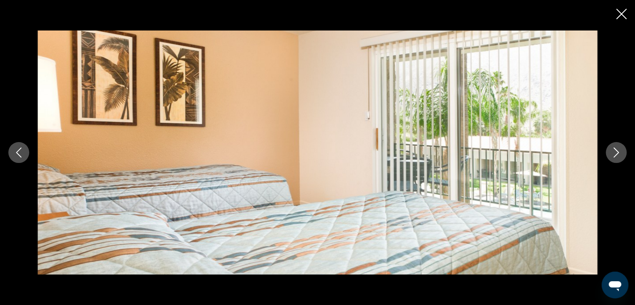
click at [616, 152] on icon "Next image" at bounding box center [616, 152] width 10 height 10
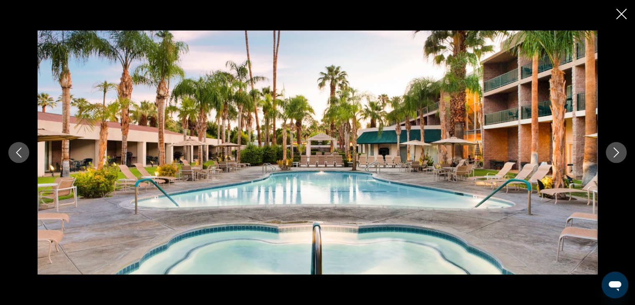
click at [621, 18] on icon "Close slideshow" at bounding box center [621, 14] width 10 height 10
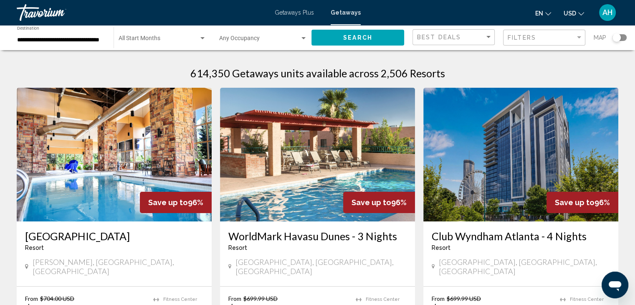
click at [617, 38] on div "Search widget" at bounding box center [616, 37] width 8 height 8
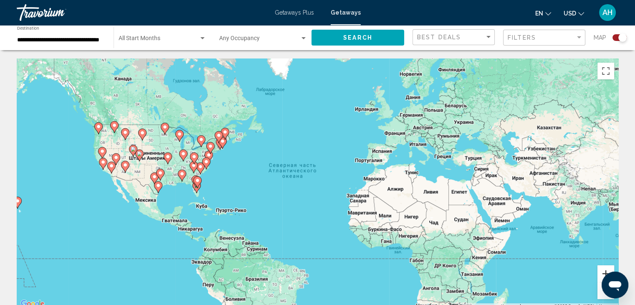
click at [603, 269] on button "Увеличить" at bounding box center [605, 273] width 17 height 17
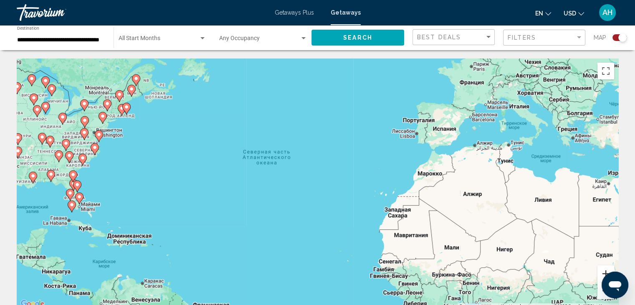
click at [603, 268] on button "Увеличить" at bounding box center [605, 273] width 17 height 17
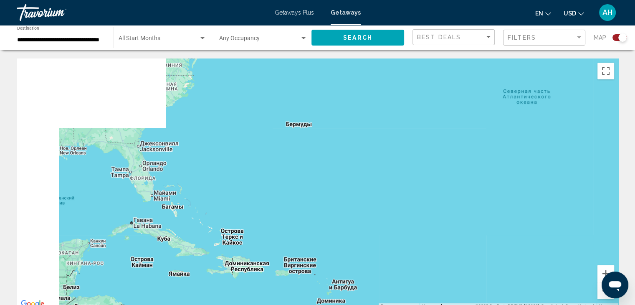
drag, startPoint x: 311, startPoint y: 223, endPoint x: 634, endPoint y: 186, distance: 325.6
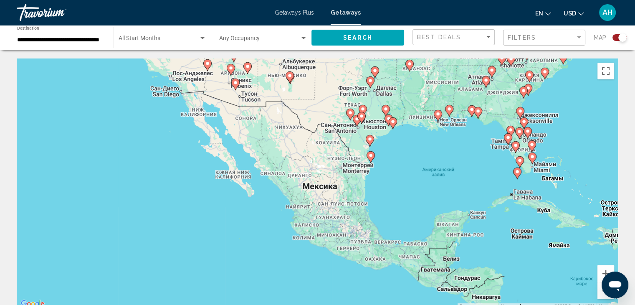
drag, startPoint x: 213, startPoint y: 202, endPoint x: 509, endPoint y: 184, distance: 296.9
click at [509, 184] on div "Чтобы активировать перетаскивание с помощью клавиатуры, нажмите Alt + Ввод. Пос…" at bounding box center [317, 183] width 601 height 250
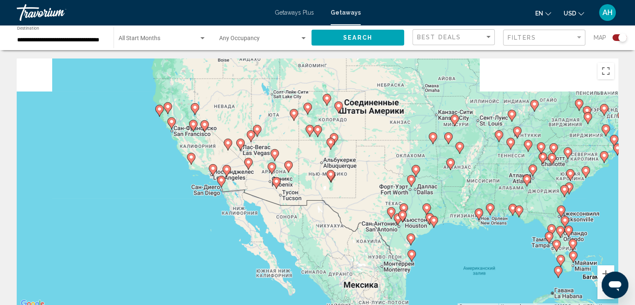
drag, startPoint x: 221, startPoint y: 91, endPoint x: 258, endPoint y: 177, distance: 94.4
click at [258, 177] on div "Чтобы активировать перетаскивание с помощью клавиатуры, нажмите Alt + Ввод. Пос…" at bounding box center [317, 183] width 601 height 250
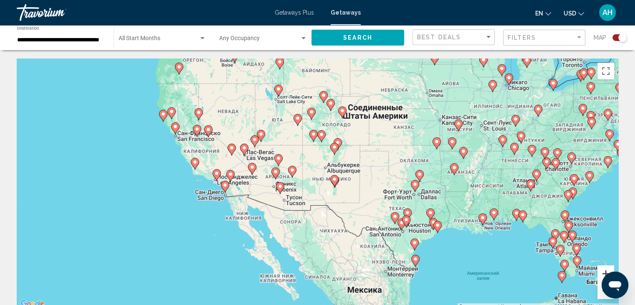
click at [604, 267] on button "Увеличить" at bounding box center [605, 273] width 17 height 17
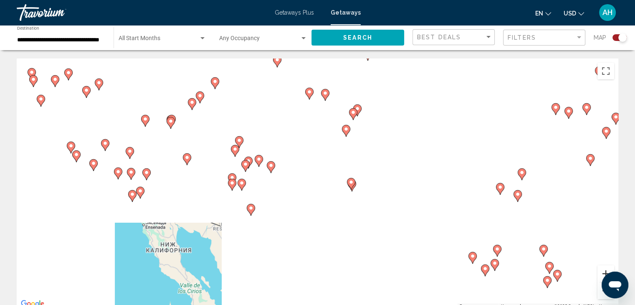
click at [604, 267] on button "Увеличить" at bounding box center [605, 273] width 17 height 17
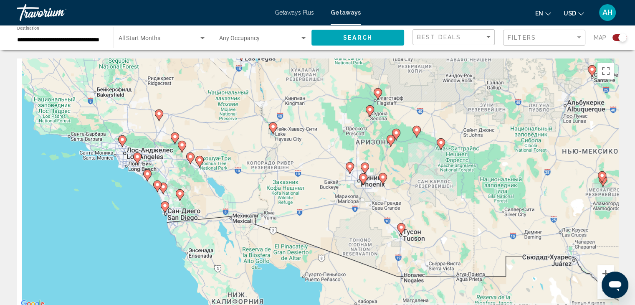
drag, startPoint x: 177, startPoint y: 199, endPoint x: 446, endPoint y: 171, distance: 270.7
click at [446, 171] on div "Чтобы активировать перетаскивание с помощью клавиатуры, нажмите Alt + Ввод. Пос…" at bounding box center [317, 183] width 601 height 250
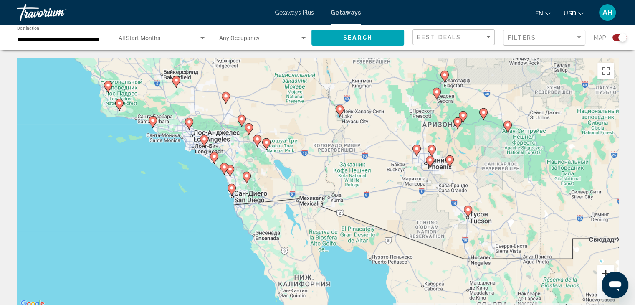
click at [606, 270] on button "Увеличить" at bounding box center [605, 273] width 17 height 17
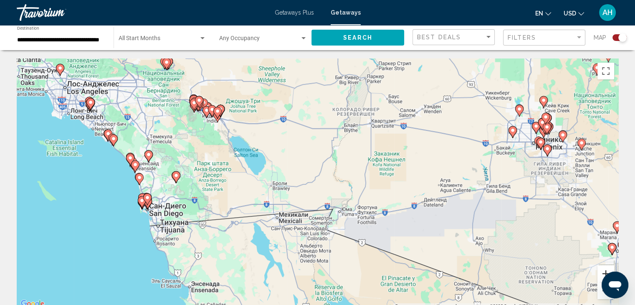
click at [606, 270] on button "Увеличить" at bounding box center [605, 273] width 17 height 17
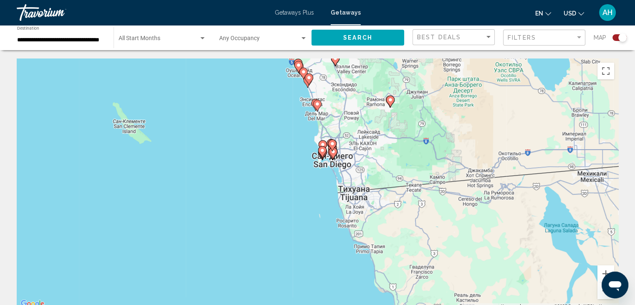
drag, startPoint x: 194, startPoint y: 216, endPoint x: 544, endPoint y: 142, distance: 358.3
click at [544, 142] on div "Чтобы активировать перетаскивание с помощью клавиатуры, нажмите Alt + Ввод. Пос…" at bounding box center [317, 183] width 601 height 250
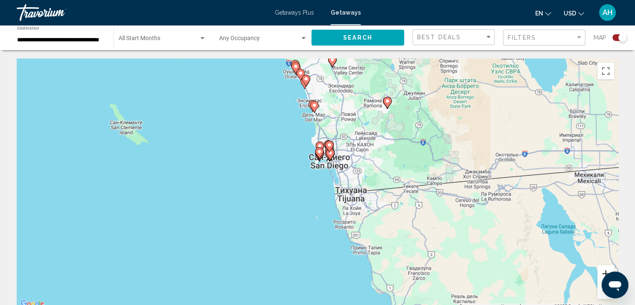
click at [604, 271] on button "Увеличить" at bounding box center [605, 273] width 17 height 17
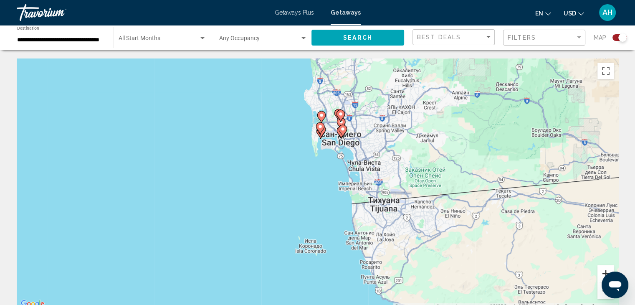
click at [604, 271] on button "Увеличить" at bounding box center [605, 273] width 17 height 17
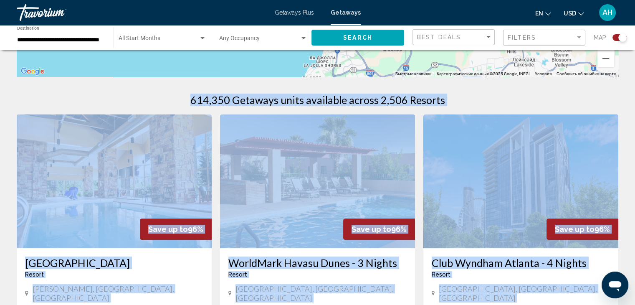
drag, startPoint x: 326, startPoint y: 119, endPoint x: 341, endPoint y: 324, distance: 205.5
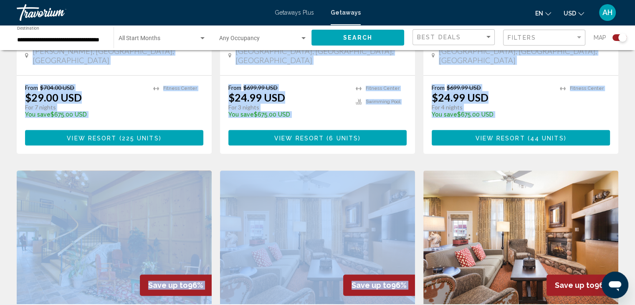
click at [571, 114] on div "From $699.99 USD $24.99 USD For 4 nights You save $675.00 USD temp [GEOGRAPHIC_…" at bounding box center [520, 115] width 195 height 78
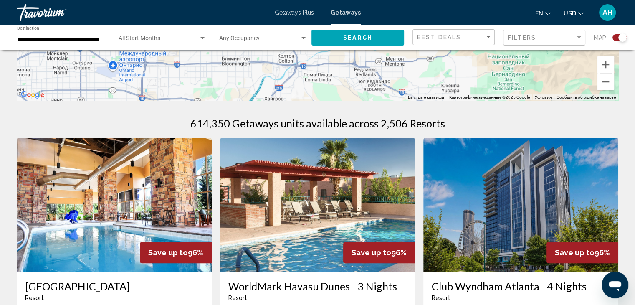
scroll to position [0, 0]
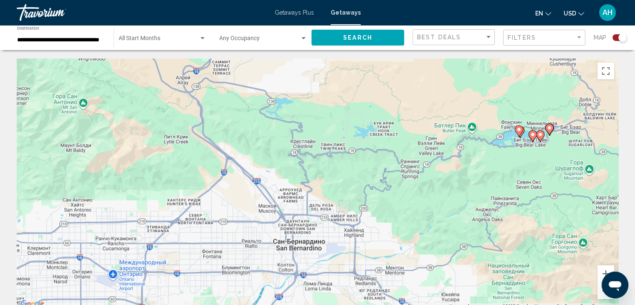
click at [601, 294] on button "Уменьшить" at bounding box center [605, 290] width 17 height 17
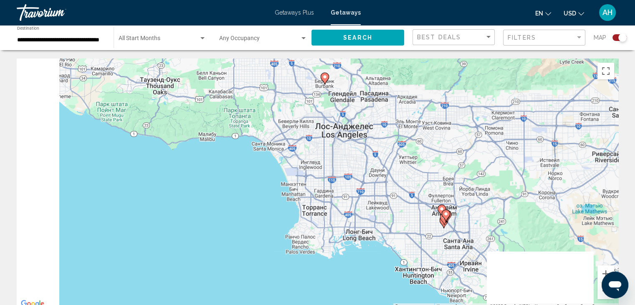
drag, startPoint x: 203, startPoint y: 220, endPoint x: 539, endPoint y: 114, distance: 352.5
click at [539, 114] on div "Чтобы активировать перетаскивание с помощью клавиатуры, нажмите Alt + Ввод. Пос…" at bounding box center [317, 183] width 601 height 250
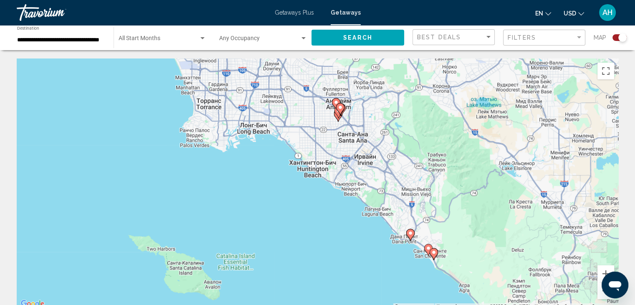
drag, startPoint x: 411, startPoint y: 201, endPoint x: 291, endPoint y: 100, distance: 157.1
click at [291, 100] on div "Чтобы активировать перетаскивание с помощью клавиатуры, нажмите Alt + Ввод. Пос…" at bounding box center [317, 183] width 601 height 250
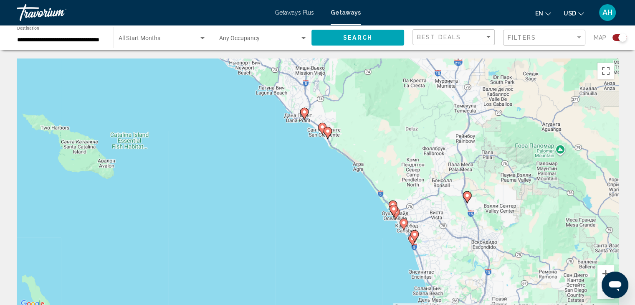
drag, startPoint x: 387, startPoint y: 216, endPoint x: 254, endPoint y: 88, distance: 184.5
click at [254, 88] on div "Чтобы активировать перетаскивание с помощью клавиатуры, нажмите Alt + Ввод. Пос…" at bounding box center [317, 183] width 601 height 250
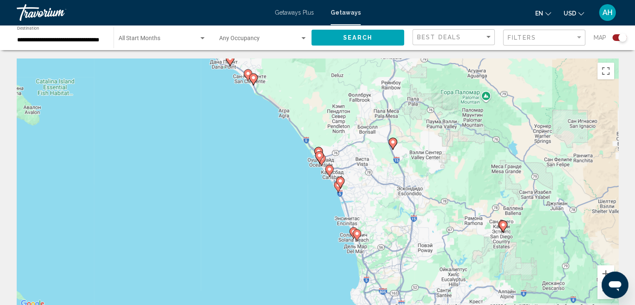
drag, startPoint x: 374, startPoint y: 214, endPoint x: 341, endPoint y: 197, distance: 37.7
click at [341, 197] on div "Чтобы активировать перетаскивание с помощью клавиатуры, нажмите Alt + Ввод. Пос…" at bounding box center [317, 183] width 601 height 250
click at [603, 269] on button "Увеличить" at bounding box center [605, 273] width 17 height 17
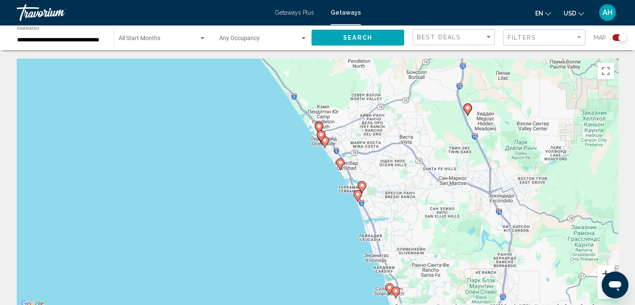
click at [603, 269] on button "Увеличить" at bounding box center [605, 273] width 17 height 17
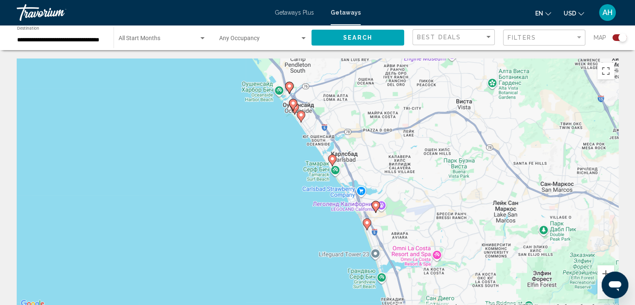
drag, startPoint x: 371, startPoint y: 219, endPoint x: 339, endPoint y: 227, distance: 33.3
click at [339, 227] on div "Чтобы активировать перетаскивание с помощью клавиатуры, нажмите Alt + Ввод. Пос…" at bounding box center [317, 183] width 601 height 250
click at [603, 269] on button "Увеличить" at bounding box center [605, 273] width 17 height 17
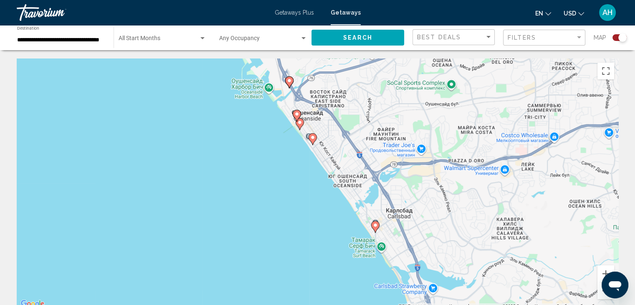
drag, startPoint x: 296, startPoint y: 131, endPoint x: 324, endPoint y: 216, distance: 89.0
click at [324, 216] on div "Чтобы активировать перетаскивание с помощью клавиатуры, нажмите Alt + Ввод. Пос…" at bounding box center [317, 183] width 601 height 250
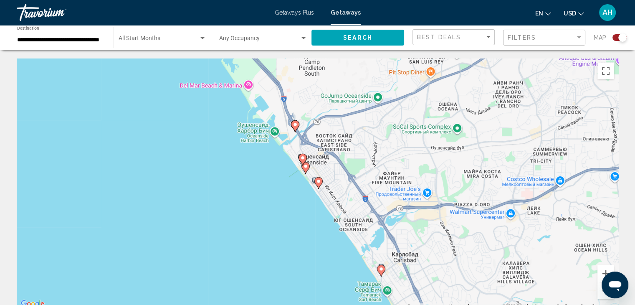
drag, startPoint x: 287, startPoint y: 142, endPoint x: 294, endPoint y: 192, distance: 50.6
click at [294, 192] on div "Чтобы активировать перетаскивание с помощью клавиатуры, нажмите Alt + Ввод. Пос…" at bounding box center [317, 183] width 601 height 250
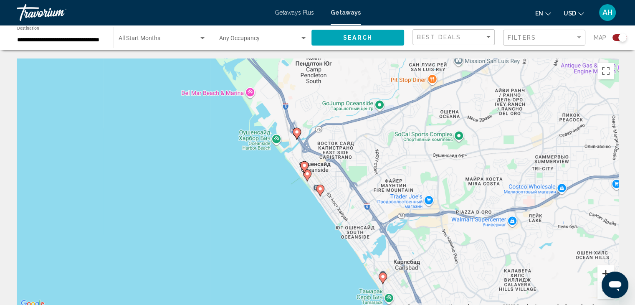
click at [601, 269] on button "Увеличить" at bounding box center [605, 273] width 17 height 17
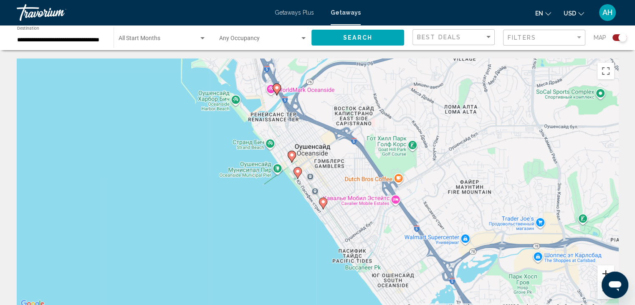
click at [601, 269] on button "Увеличить" at bounding box center [605, 273] width 17 height 17
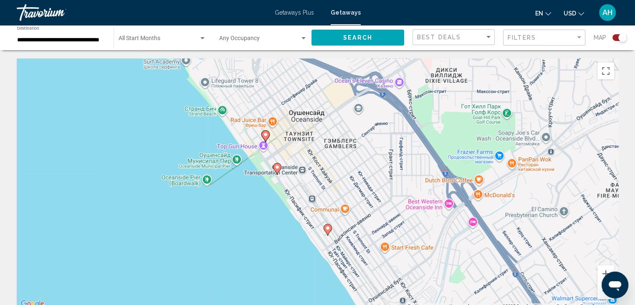
click at [264, 134] on image "Main content" at bounding box center [265, 134] width 5 height 5
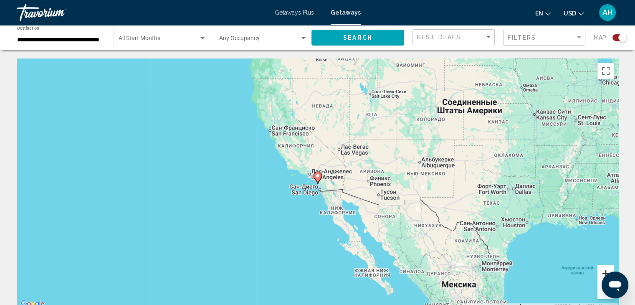
click at [605, 271] on button "Увеличить" at bounding box center [605, 273] width 17 height 17
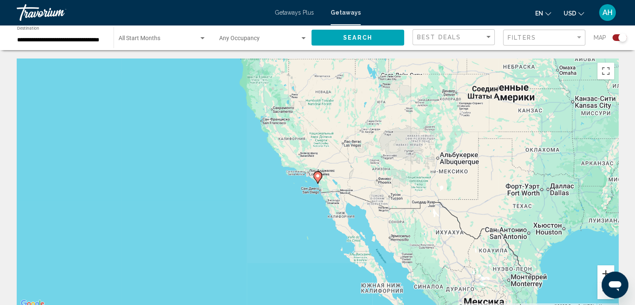
click at [605, 271] on button "Увеличить" at bounding box center [605, 273] width 17 height 17
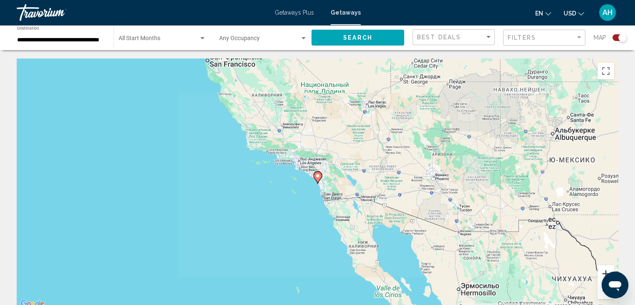
click at [605, 271] on button "Увеличить" at bounding box center [605, 273] width 17 height 17
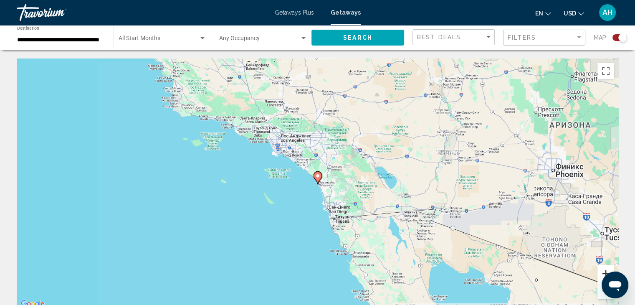
click at [605, 271] on button "Увеличить" at bounding box center [605, 273] width 17 height 17
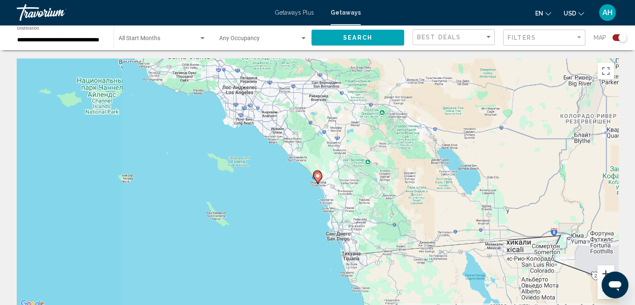
click at [605, 271] on button "Увеличить" at bounding box center [605, 273] width 17 height 17
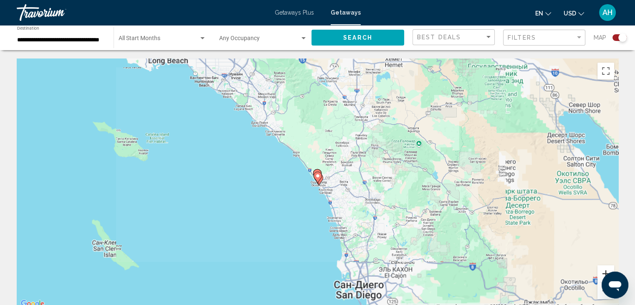
click at [605, 271] on button "Увеличить" at bounding box center [605, 273] width 17 height 17
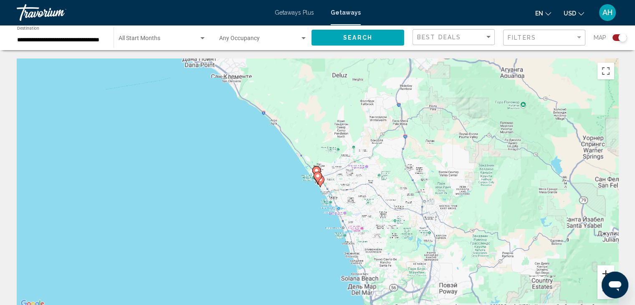
click at [605, 271] on button "Увеличить" at bounding box center [605, 273] width 17 height 17
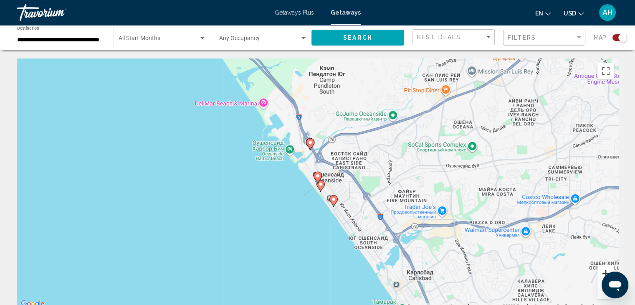
click at [602, 269] on button "Увеличить" at bounding box center [605, 273] width 17 height 17
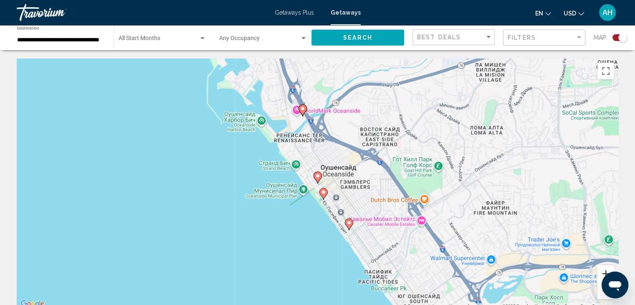
click at [602, 269] on button "Увеличить" at bounding box center [605, 273] width 17 height 17
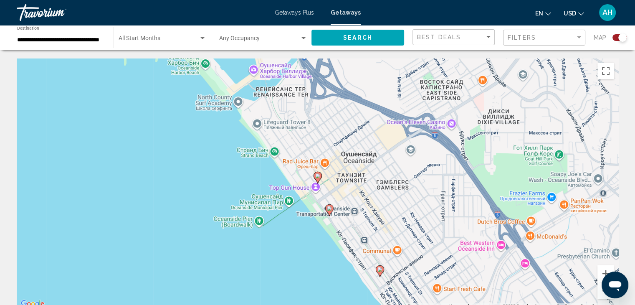
click at [319, 179] on icon "Main content" at bounding box center [317, 177] width 8 height 11
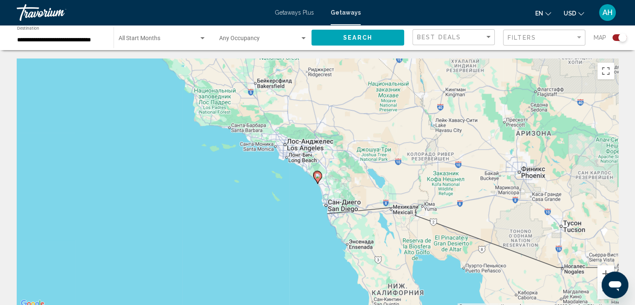
click at [319, 177] on image "Main content" at bounding box center [317, 175] width 5 height 5
type input "**********"
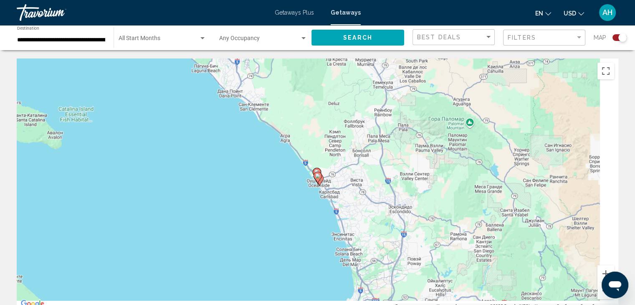
click at [319, 177] on image "Main content" at bounding box center [317, 175] width 5 height 5
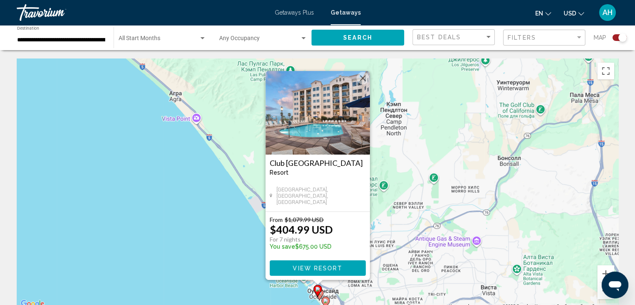
click at [310, 269] on span "View Resort" at bounding box center [318, 268] width 50 height 7
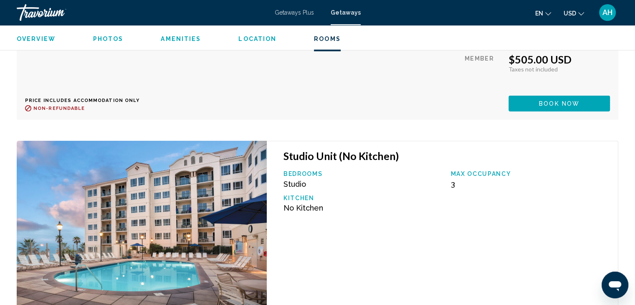
scroll to position [2213, 0]
